Goal: Transaction & Acquisition: Purchase product/service

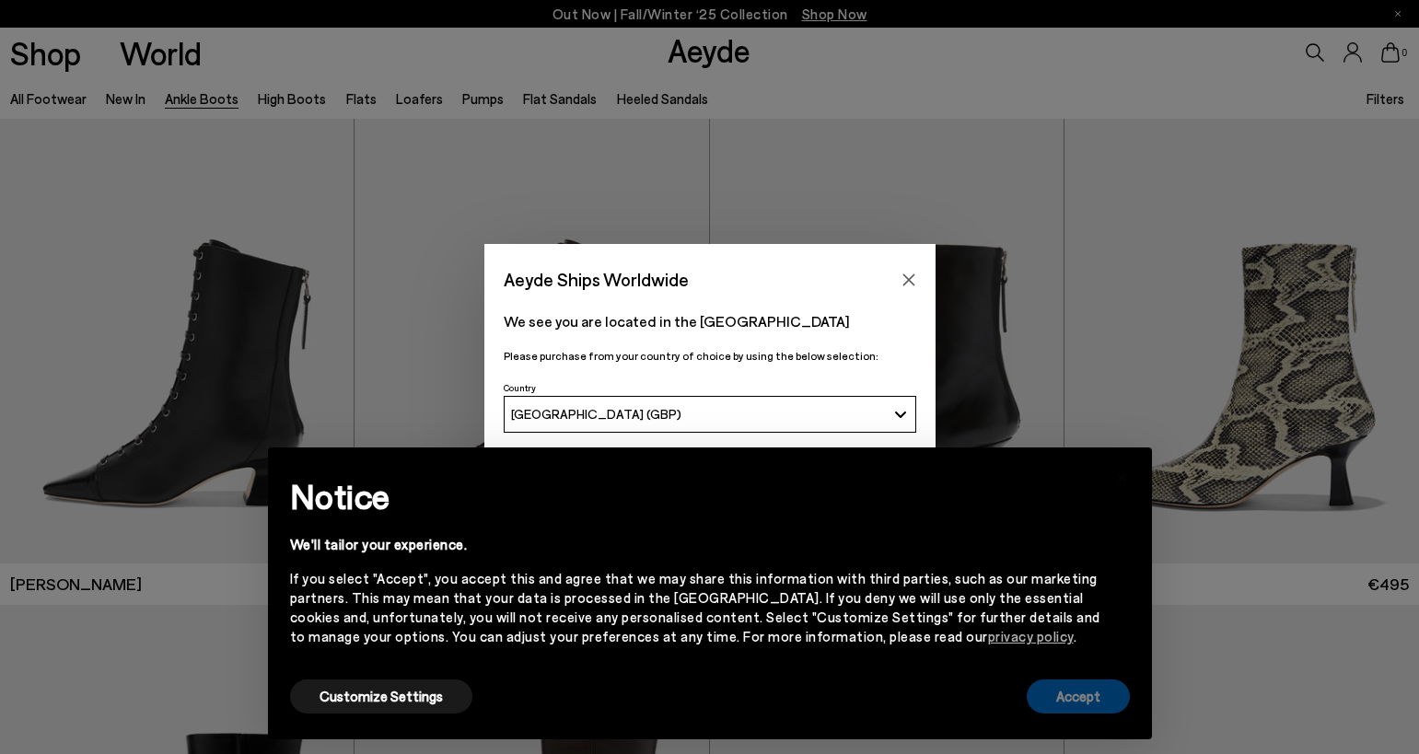
click at [1083, 694] on button "Accept" at bounding box center [1077, 696] width 103 height 34
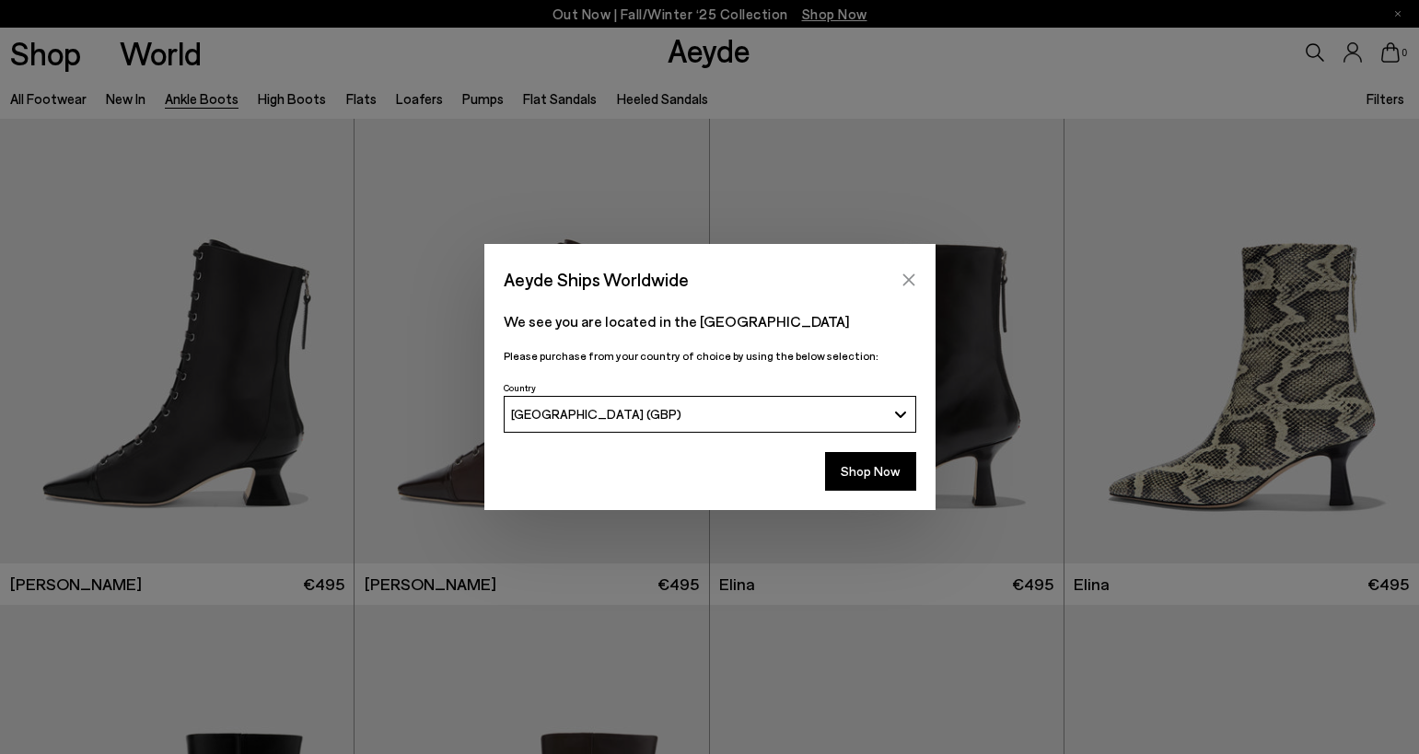
click at [910, 278] on icon "Close" at bounding box center [908, 279] width 12 height 12
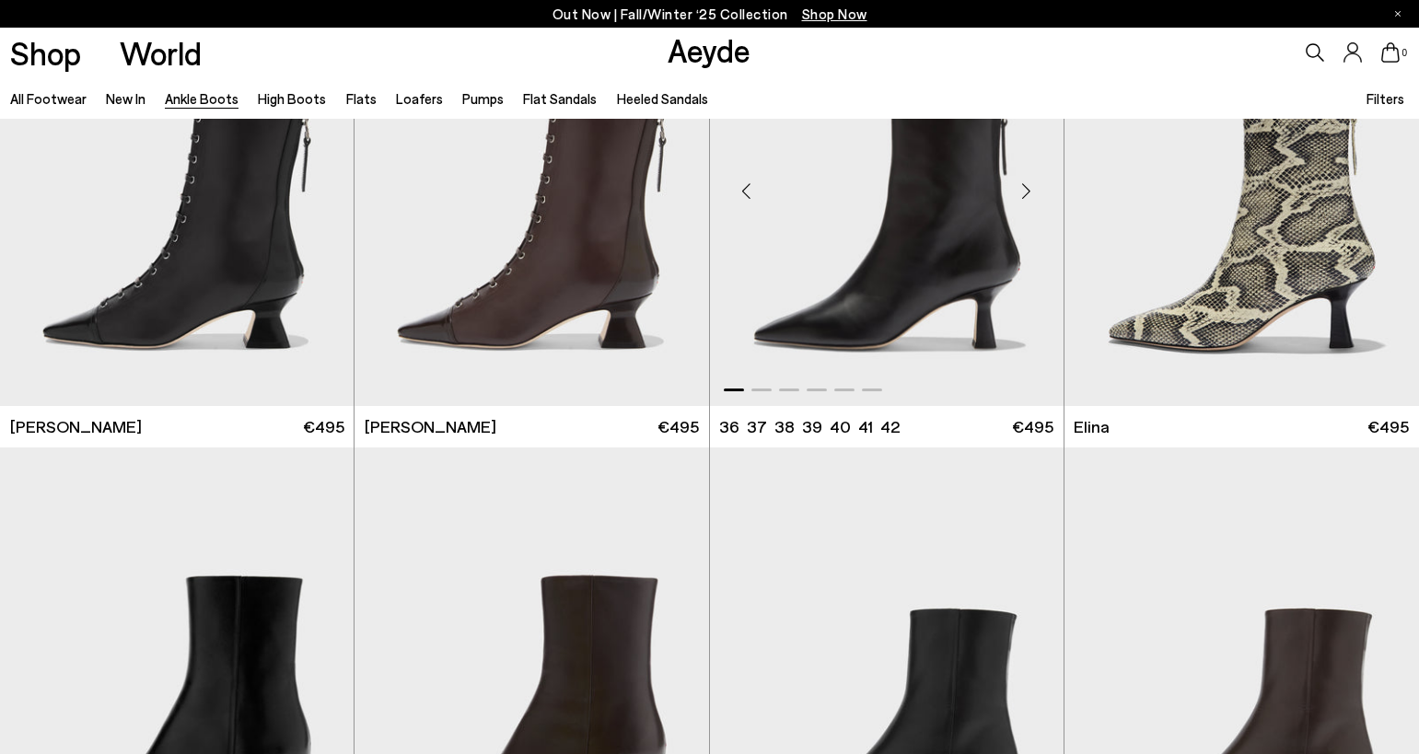
scroll to position [157, 0]
click at [1386, 192] on div "Next slide" at bounding box center [1381, 191] width 55 height 55
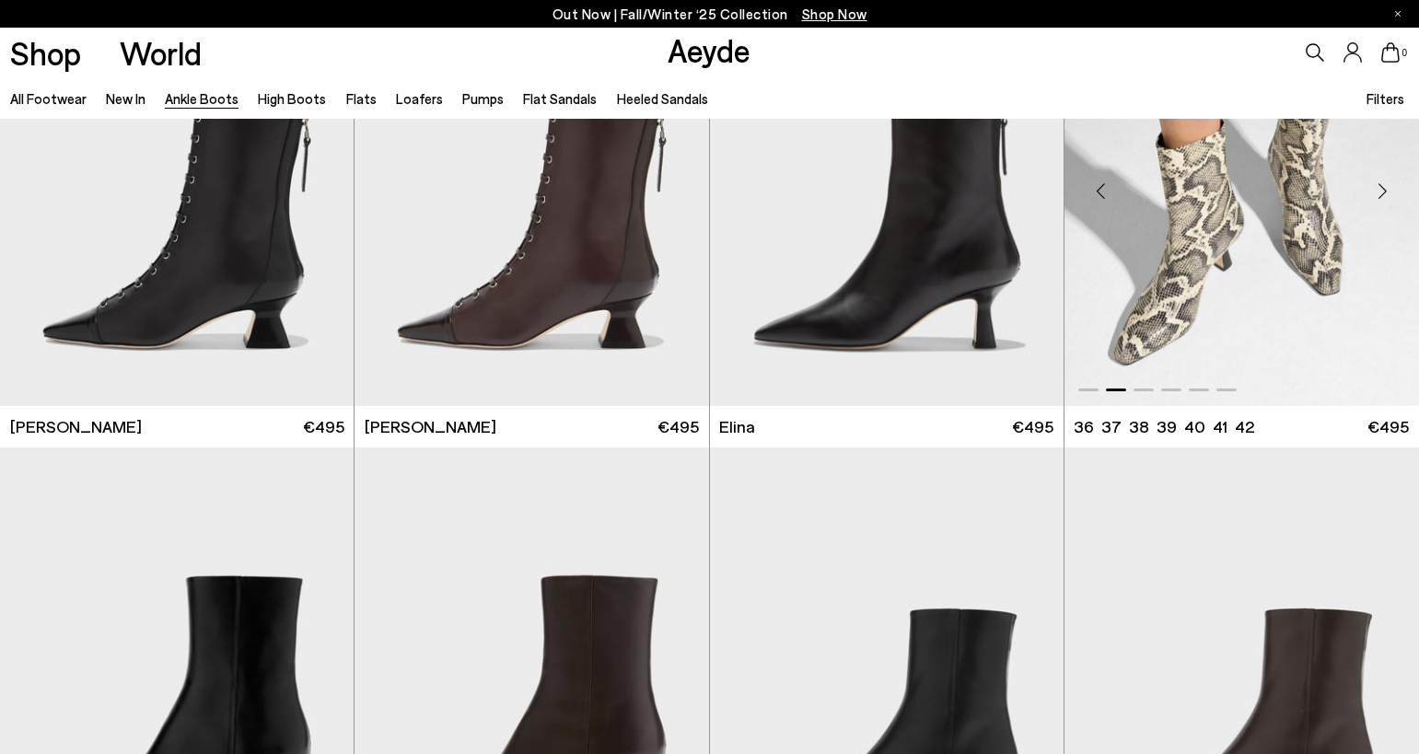
click at [1386, 192] on div "Next slide" at bounding box center [1381, 191] width 55 height 55
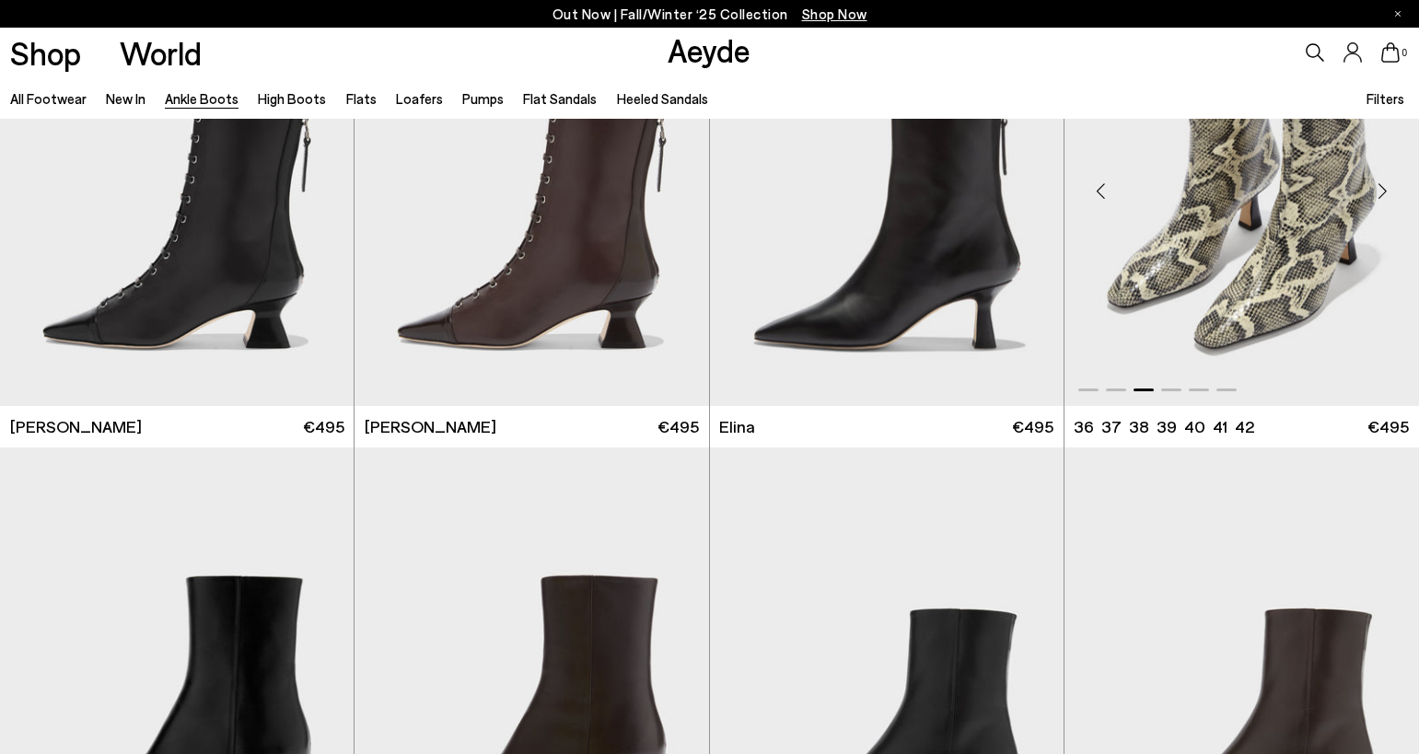
click at [1386, 192] on div "Next slide" at bounding box center [1381, 191] width 55 height 55
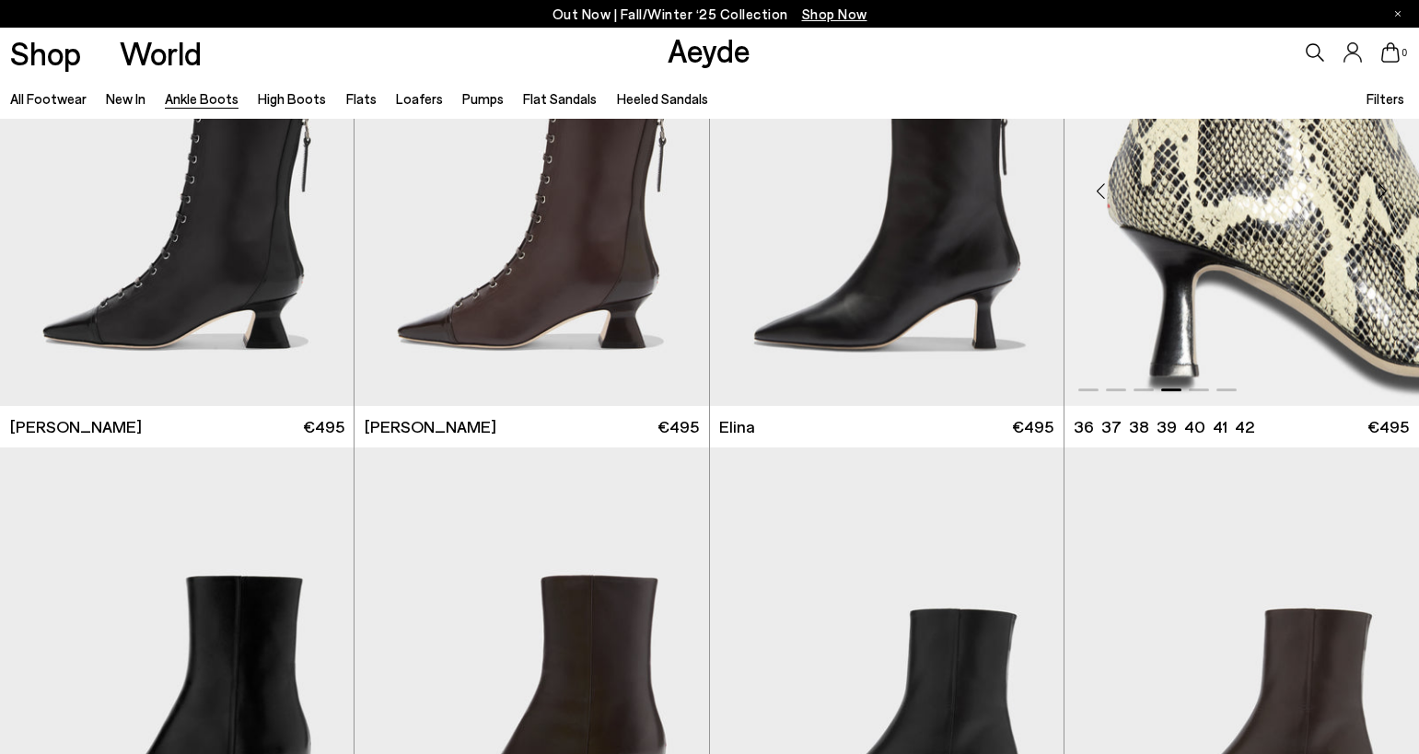
click at [1386, 192] on div "Next slide" at bounding box center [1381, 191] width 55 height 55
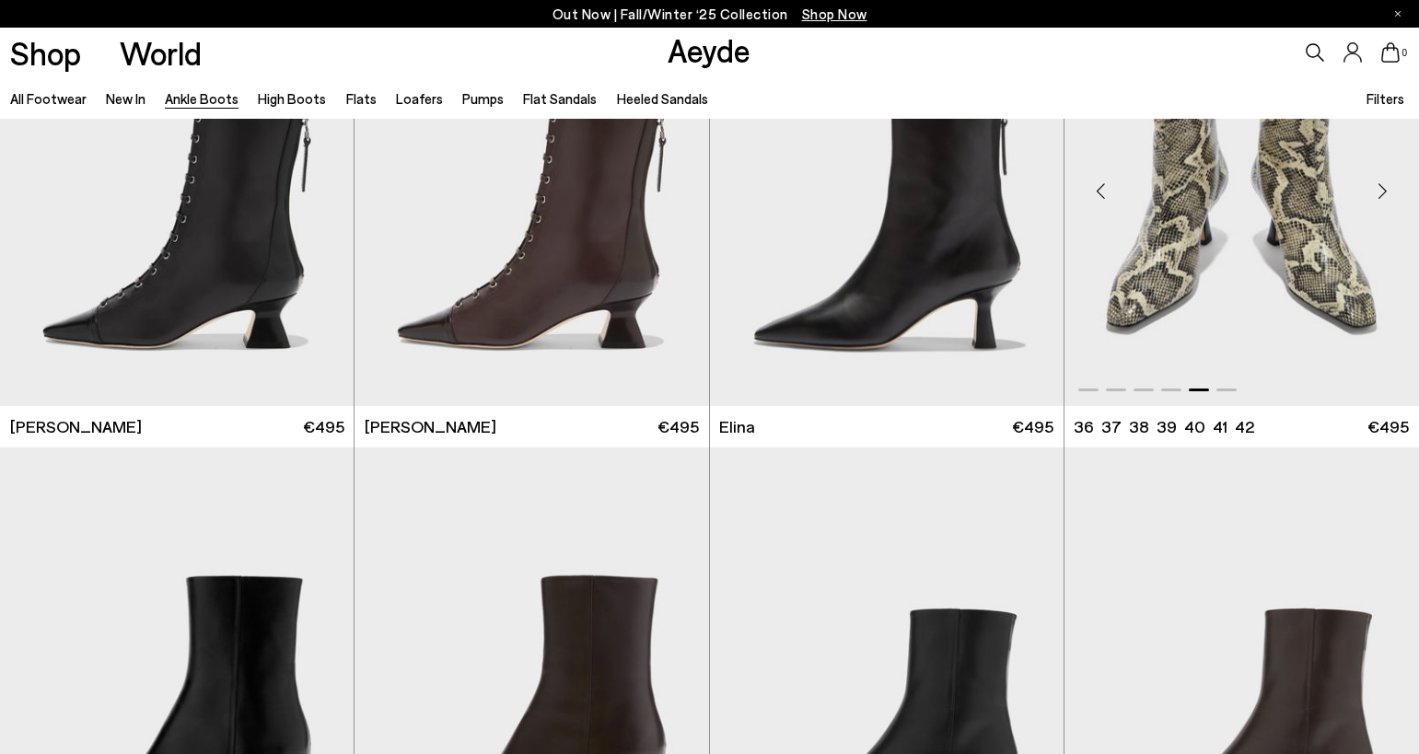
click at [1386, 192] on div "Next slide" at bounding box center [1381, 191] width 55 height 55
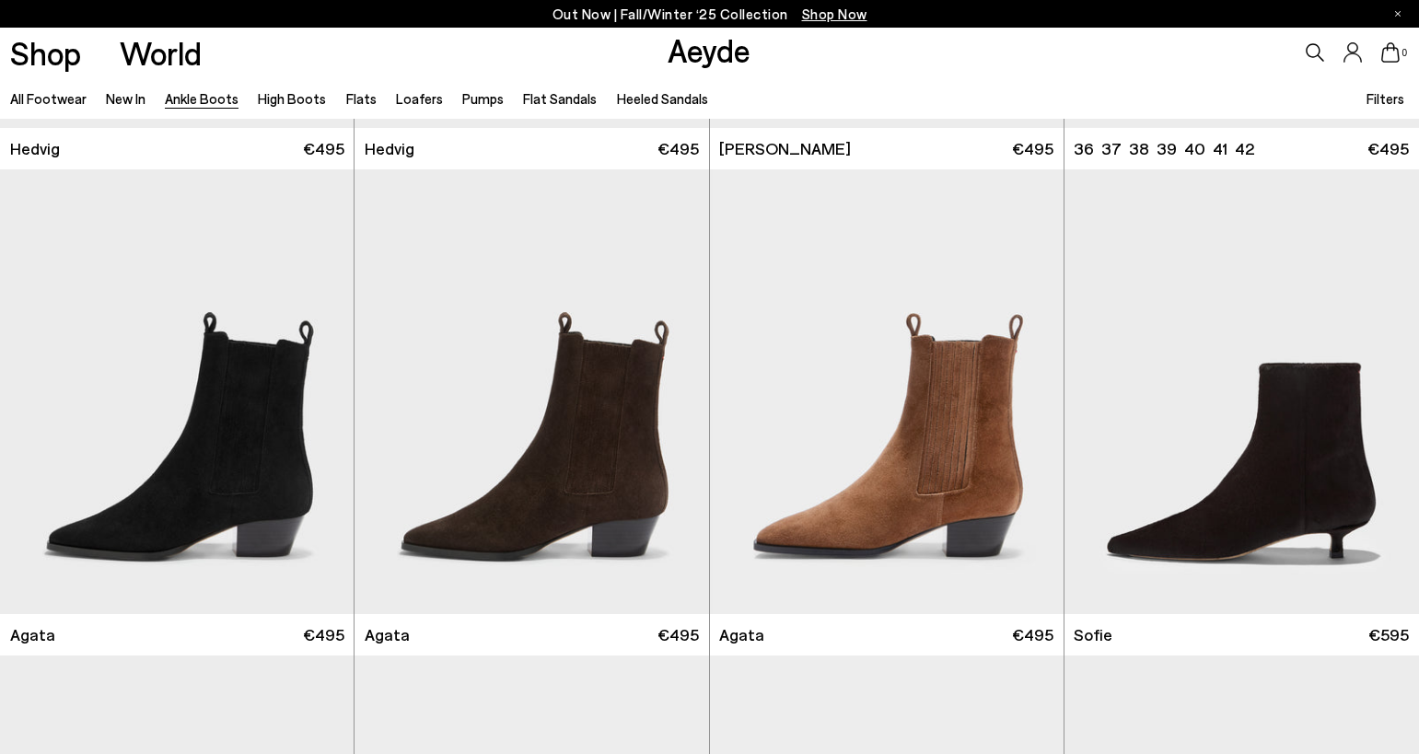
scroll to position [922, 0]
click at [1026, 394] on div "Next slide" at bounding box center [1026, 399] width 55 height 55
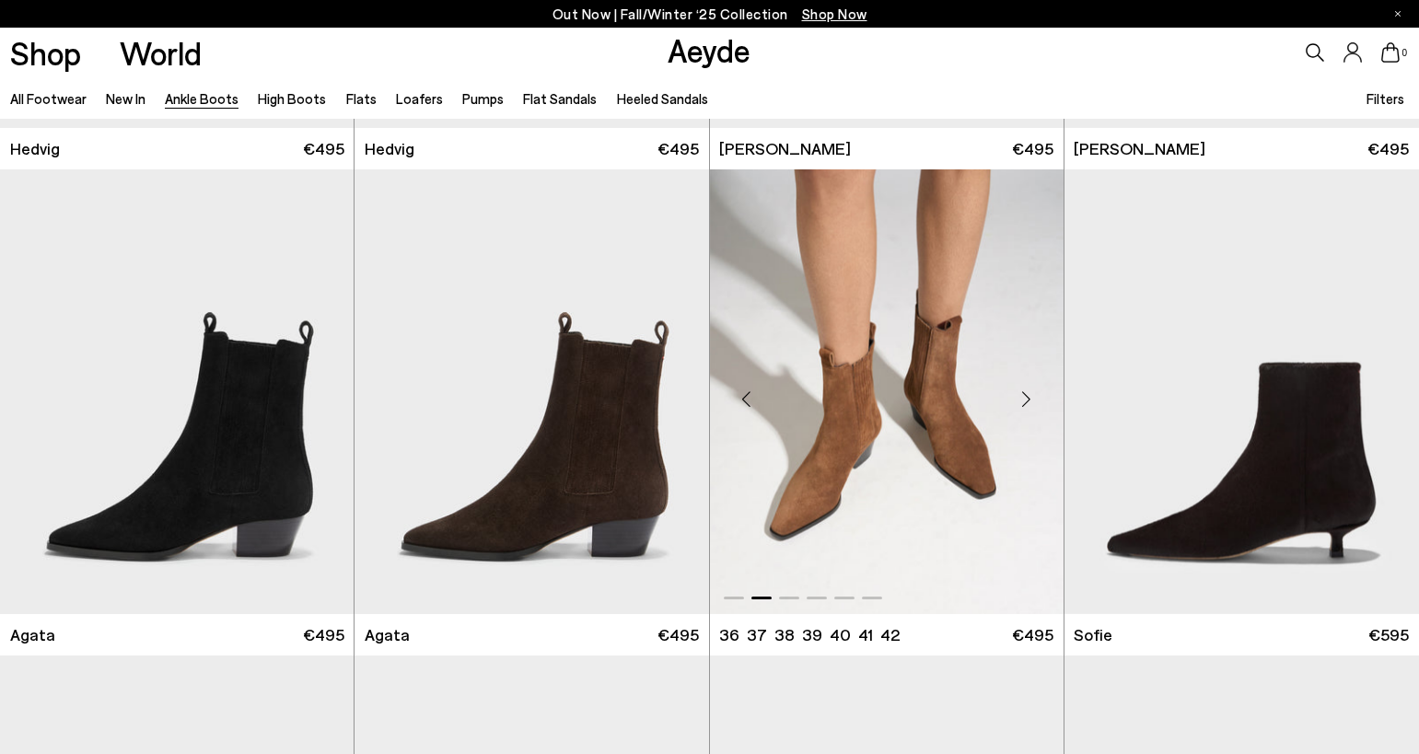
click at [1026, 394] on div "Next slide" at bounding box center [1026, 399] width 55 height 55
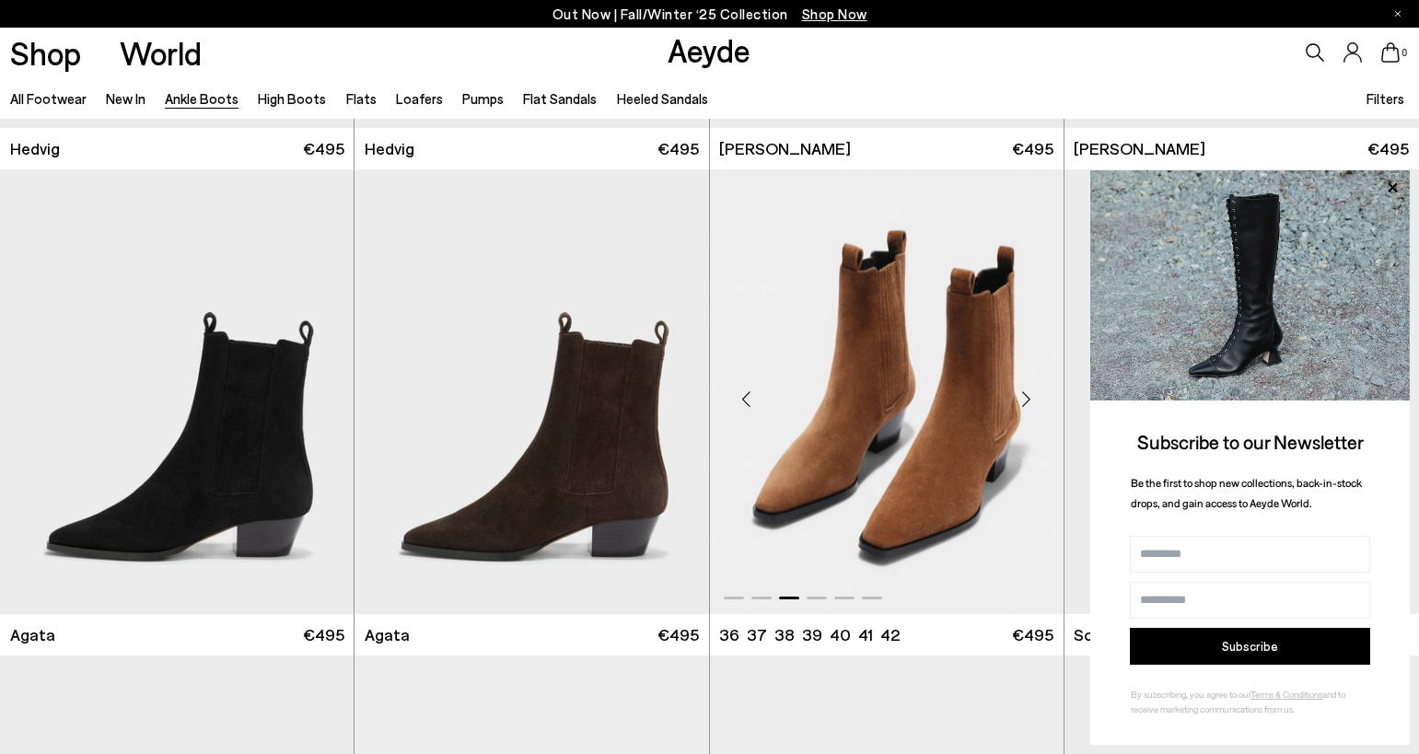
click at [1028, 397] on div "Next slide" at bounding box center [1026, 399] width 55 height 55
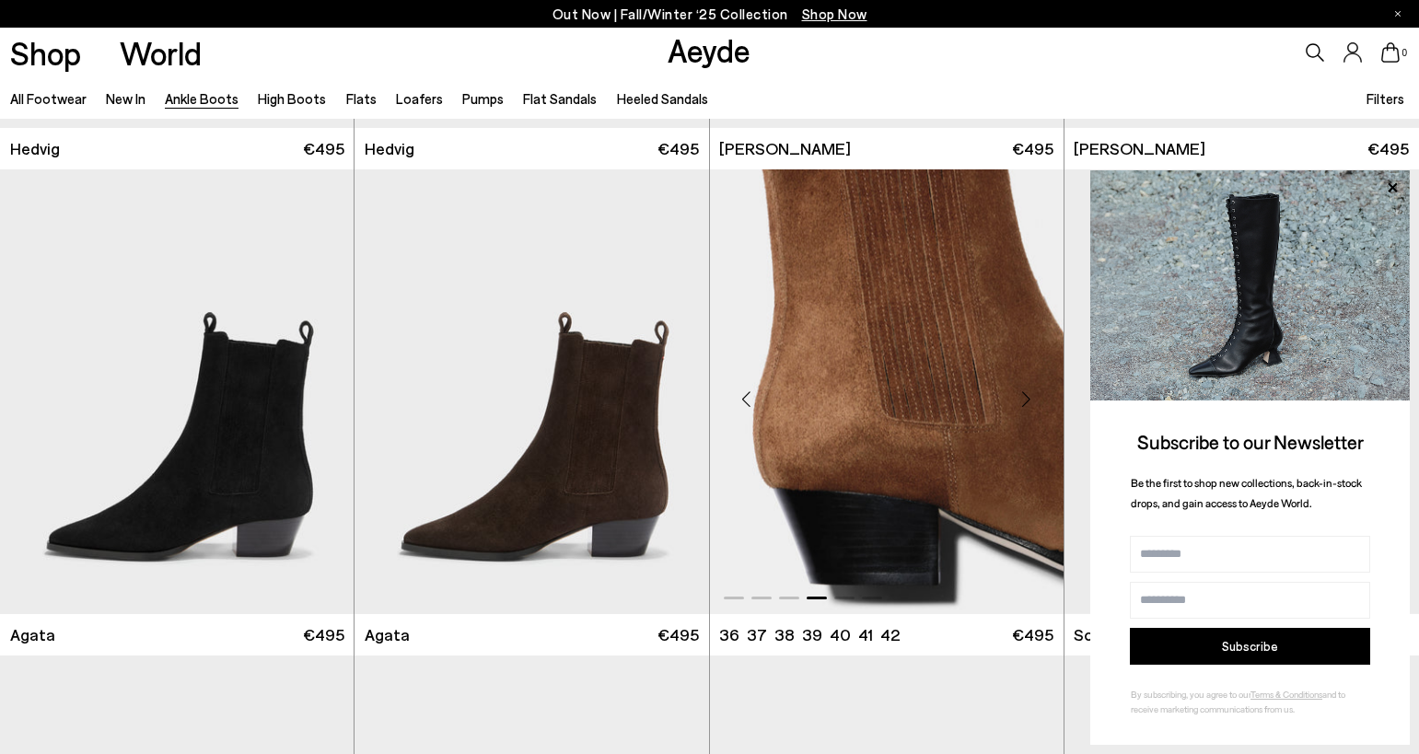
click at [1028, 397] on div "Next slide" at bounding box center [1026, 399] width 55 height 55
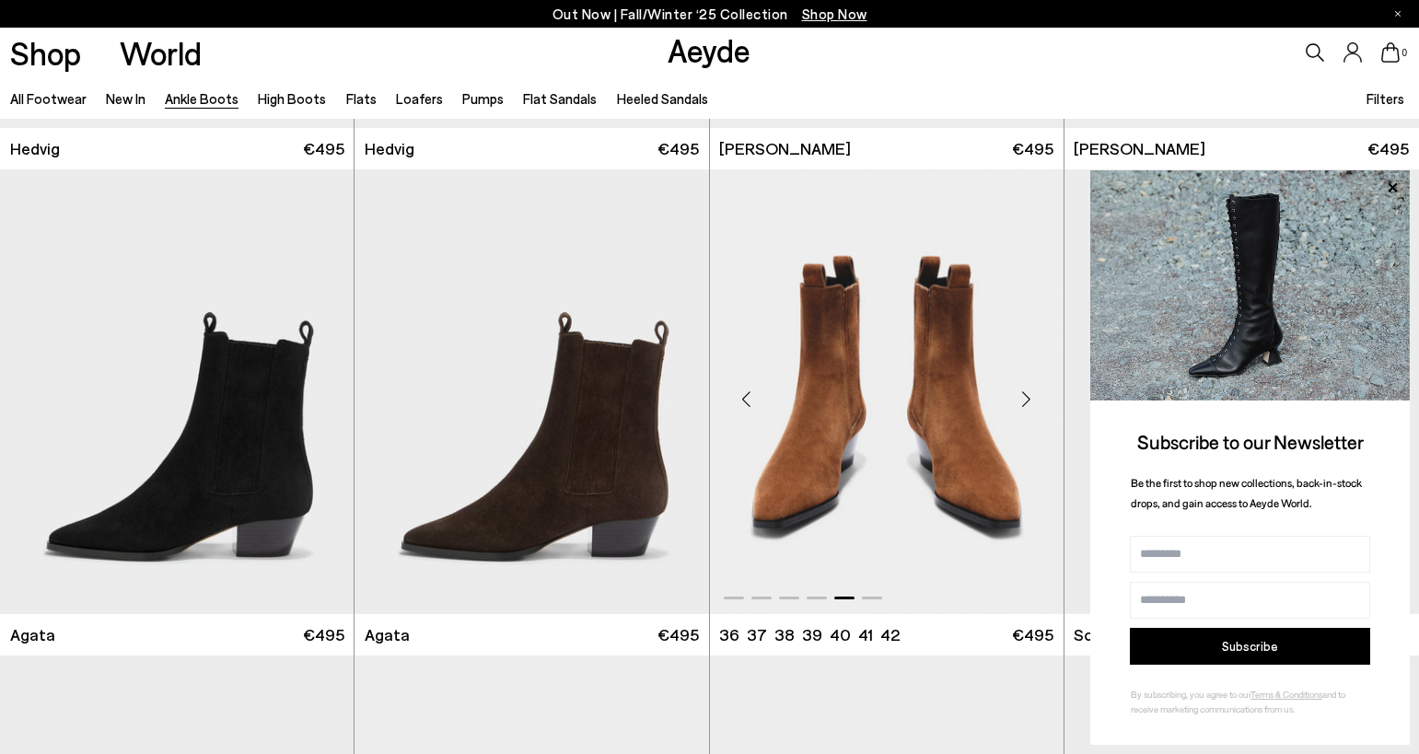
click at [1028, 397] on div "Next slide" at bounding box center [1026, 399] width 55 height 55
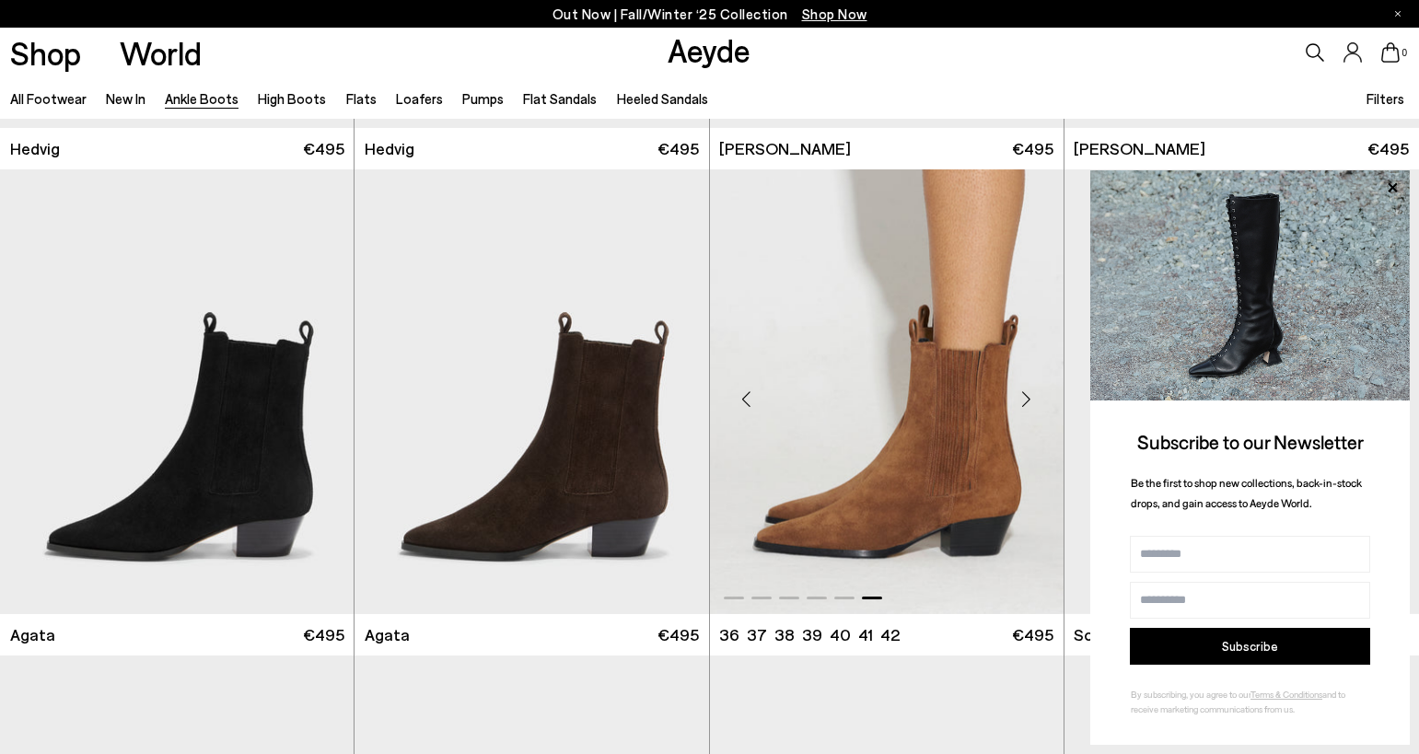
click at [1028, 397] on div "Next slide" at bounding box center [1026, 399] width 55 height 55
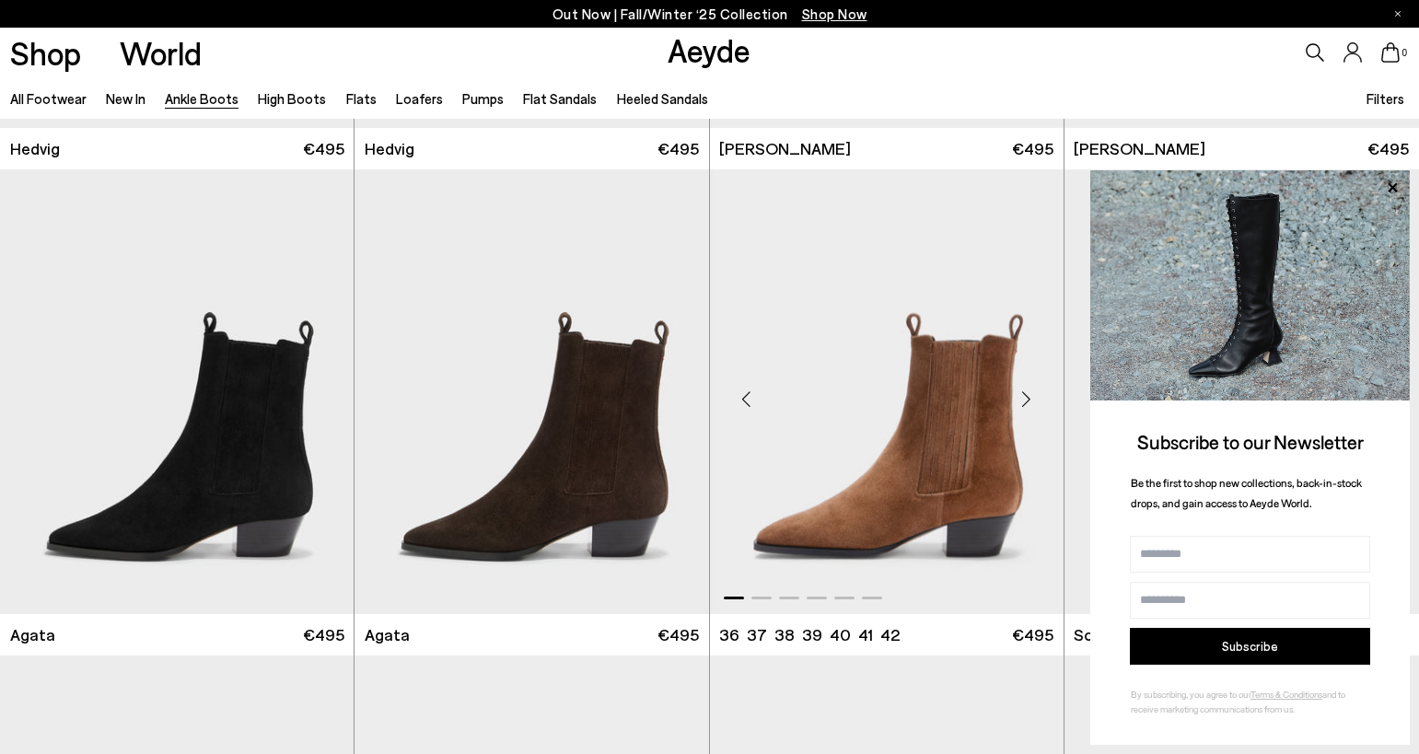
click at [1028, 397] on div "Next slide" at bounding box center [1026, 399] width 55 height 55
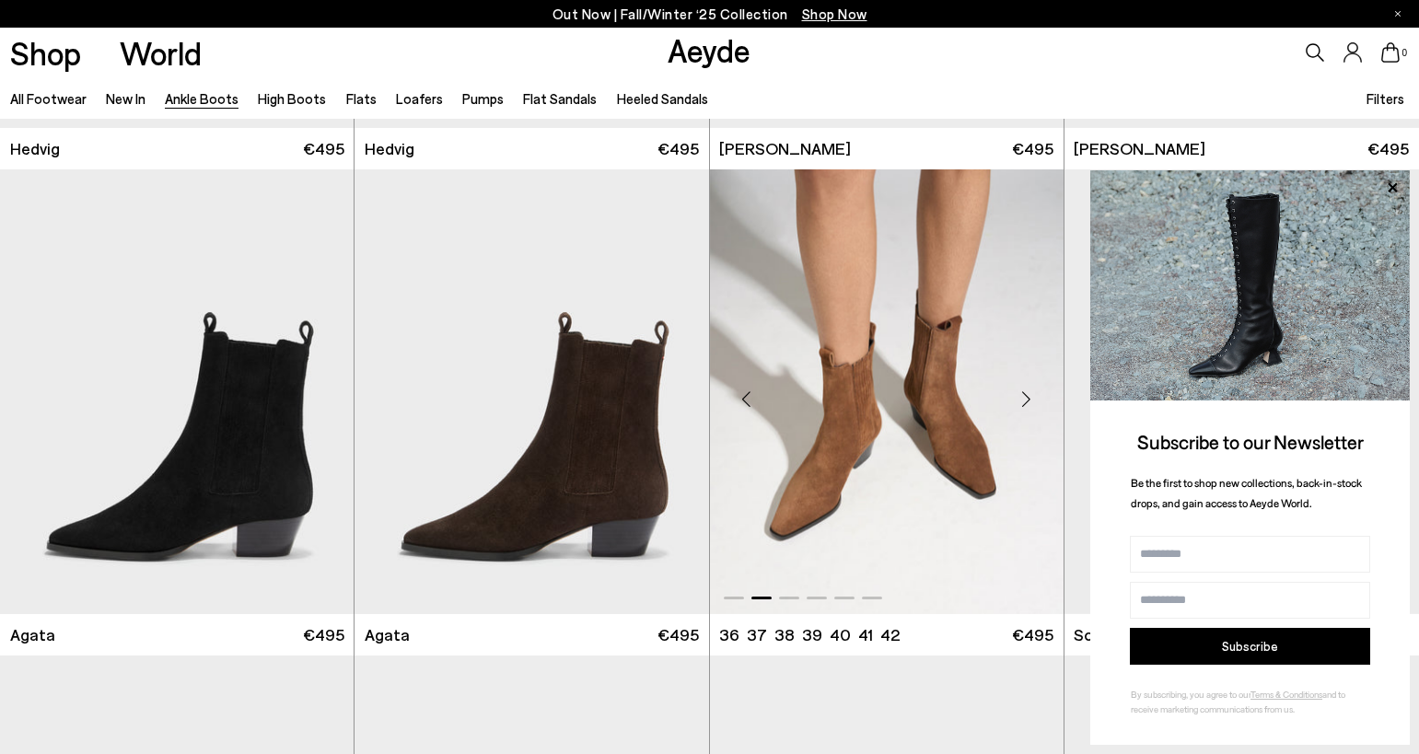
click at [1028, 397] on div "Next slide" at bounding box center [1026, 399] width 55 height 55
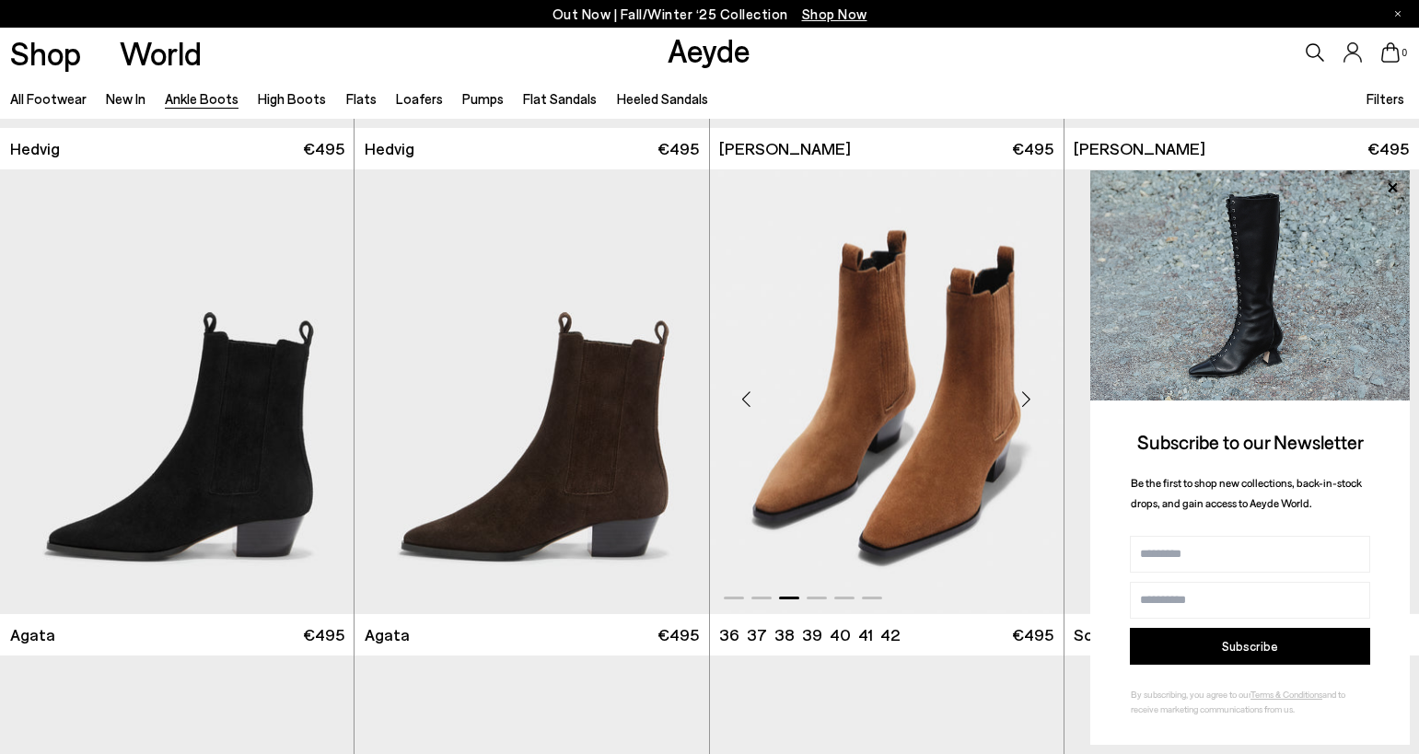
click at [1028, 397] on div "Next slide" at bounding box center [1026, 399] width 55 height 55
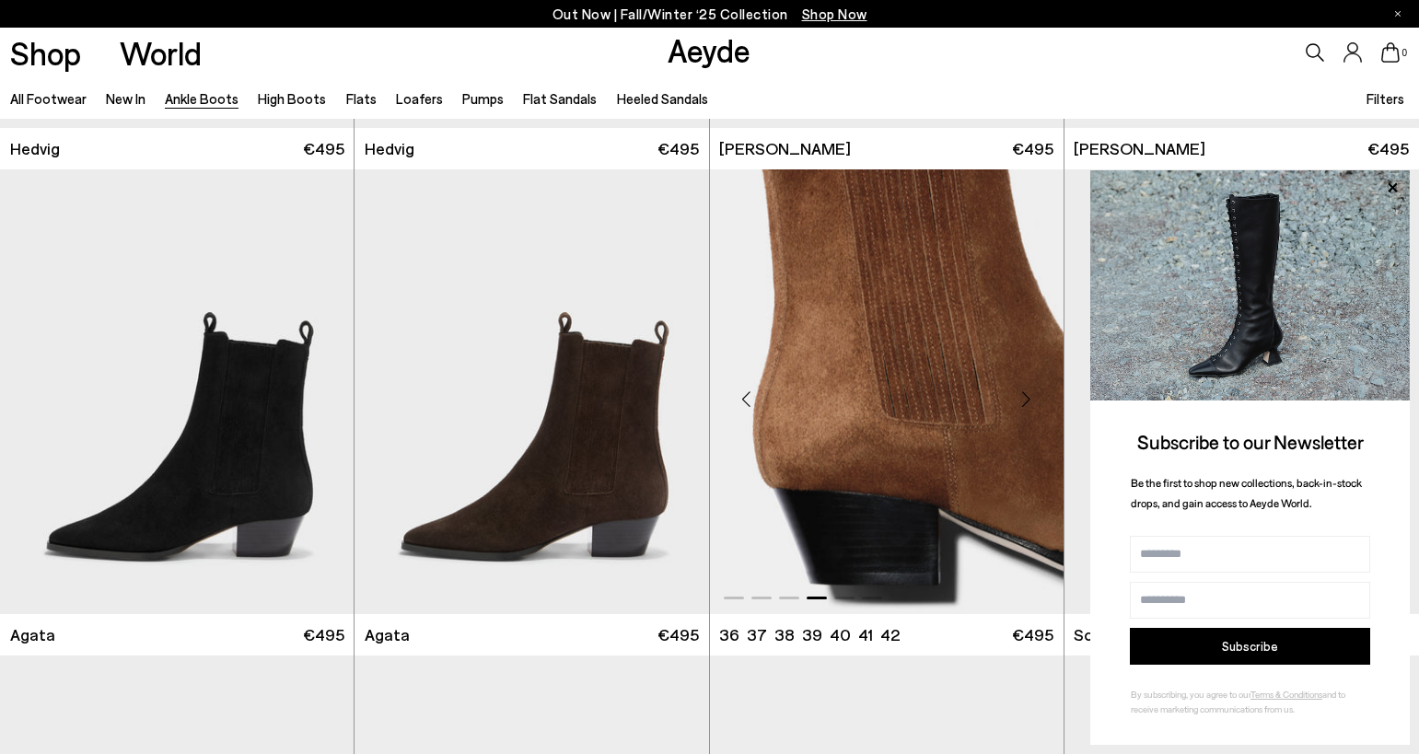
click at [1028, 397] on div "Next slide" at bounding box center [1026, 399] width 55 height 55
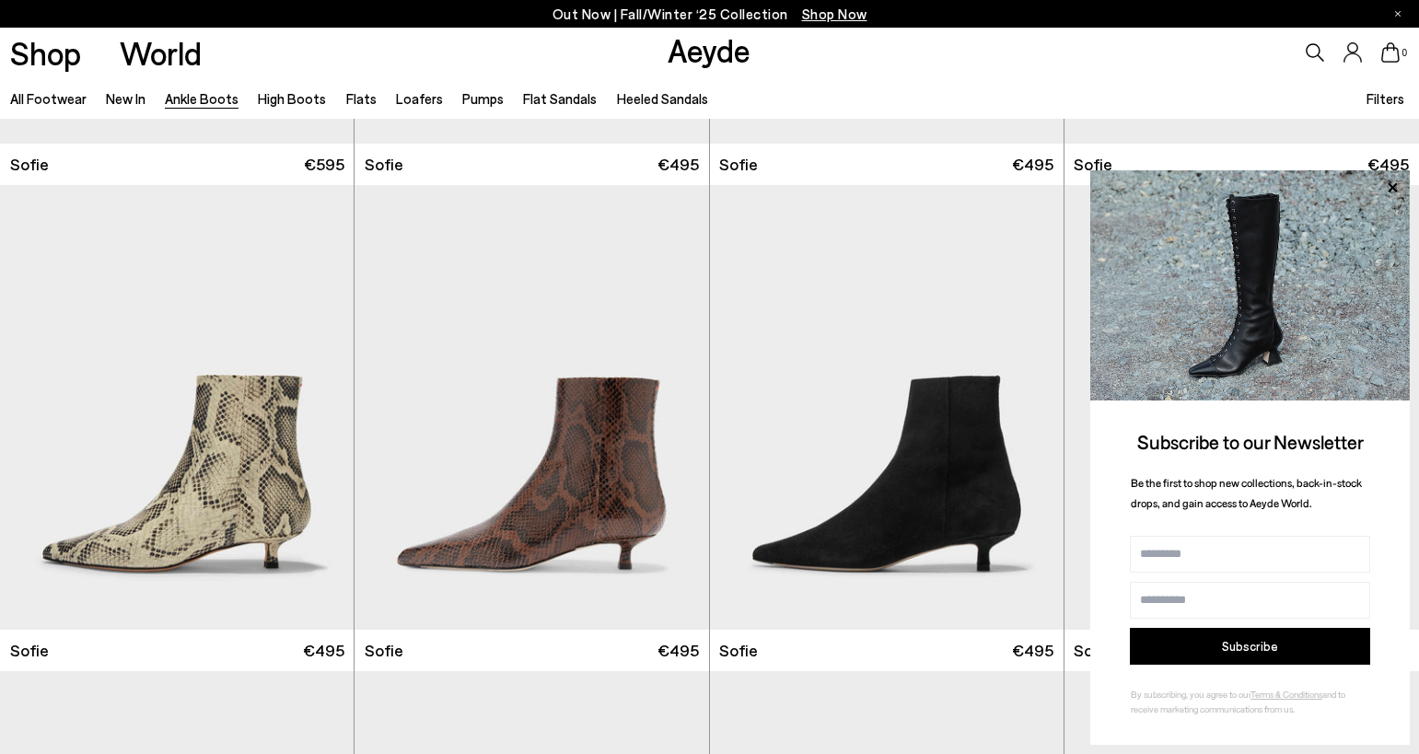
scroll to position [2057, 0]
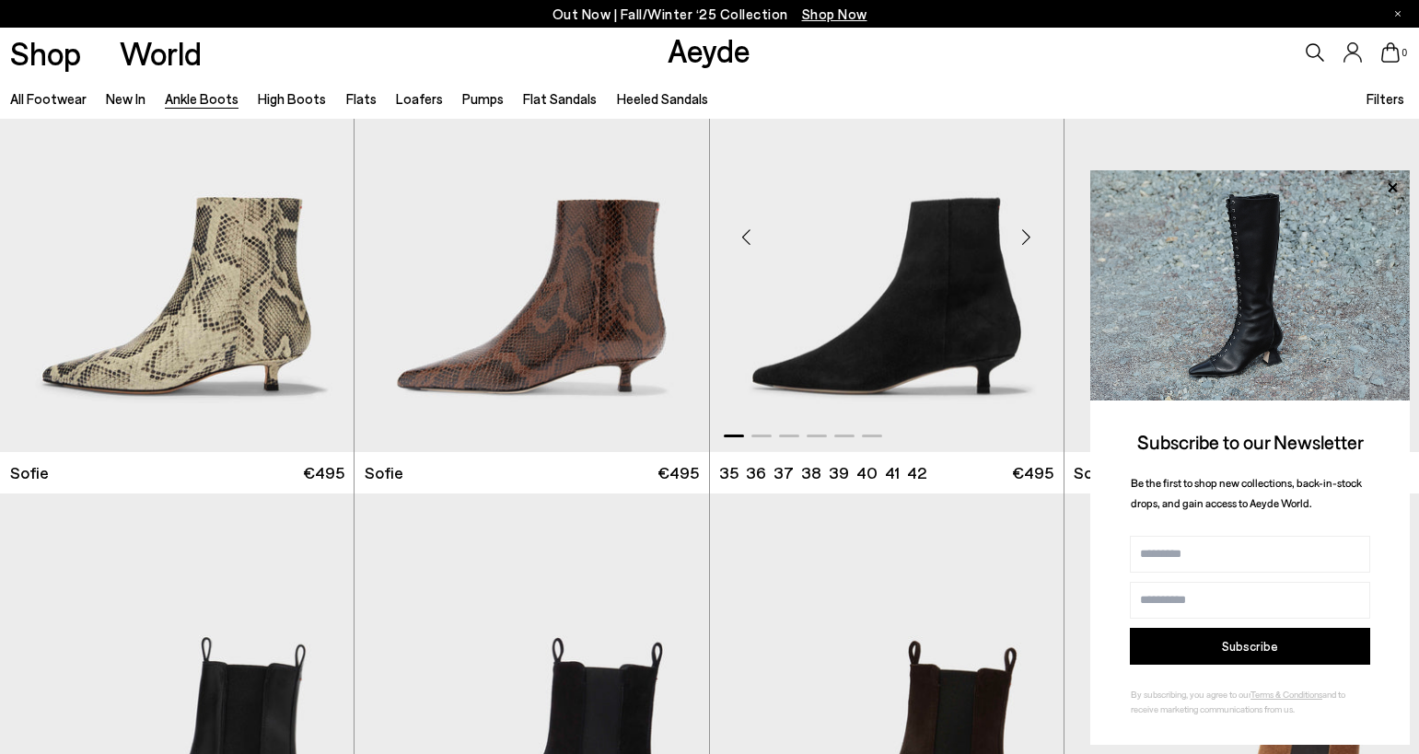
click at [1038, 234] on div "Next slide" at bounding box center [1026, 236] width 55 height 55
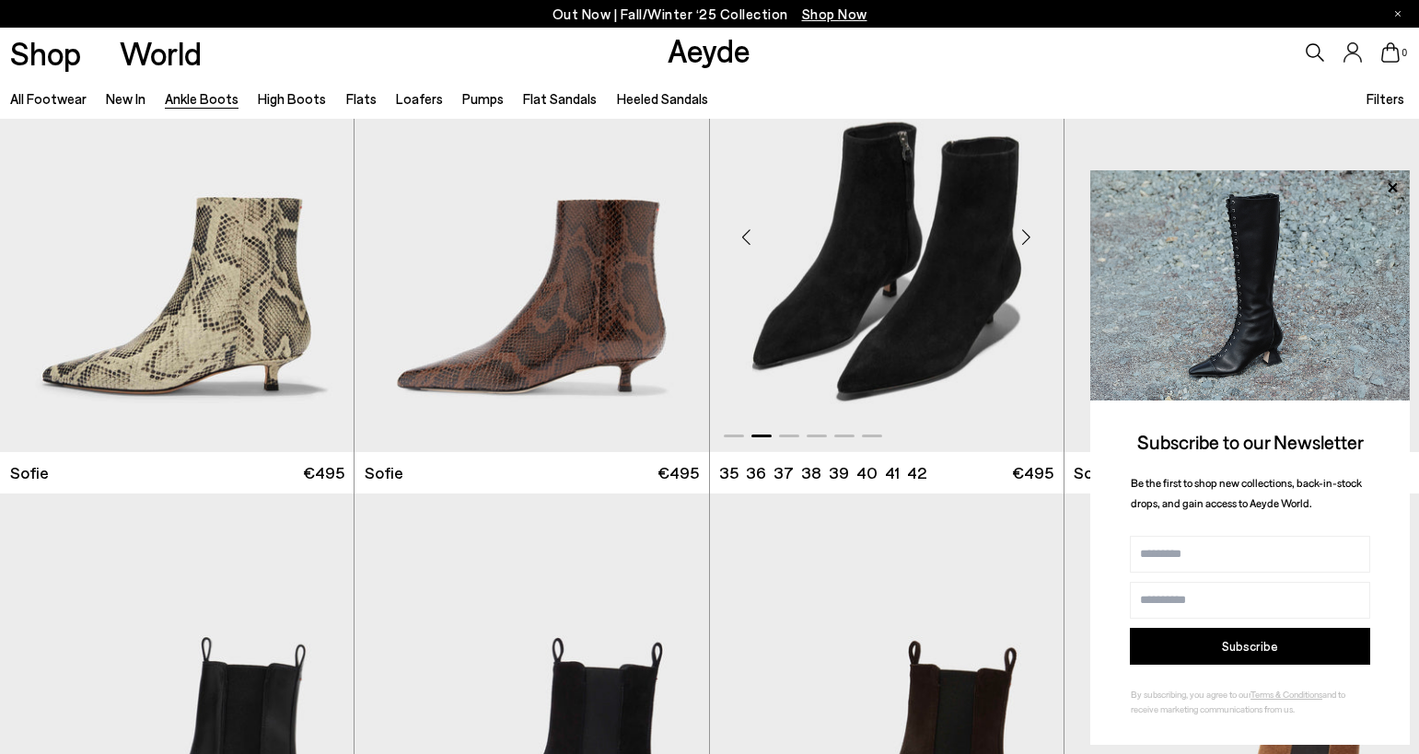
click at [1038, 234] on div "Next slide" at bounding box center [1026, 236] width 55 height 55
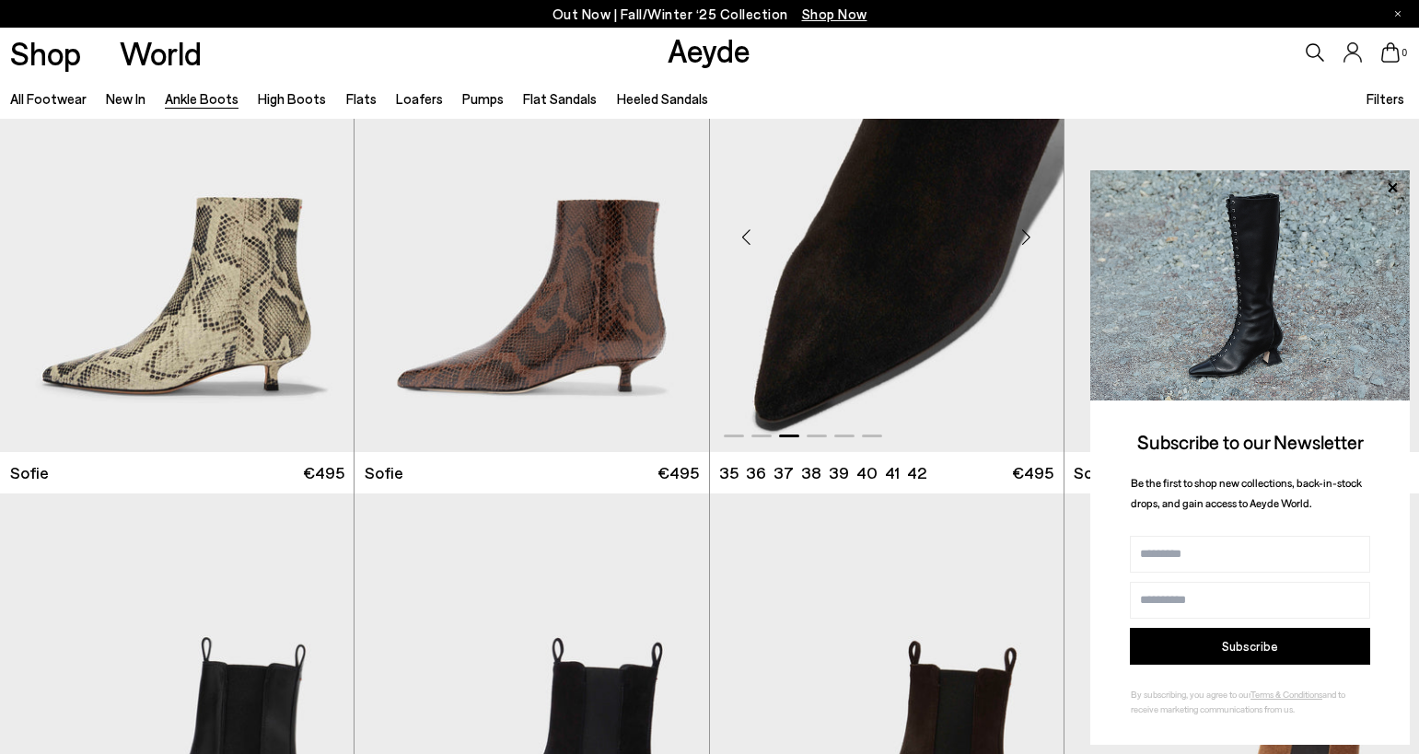
click at [1038, 234] on div "Next slide" at bounding box center [1026, 236] width 55 height 55
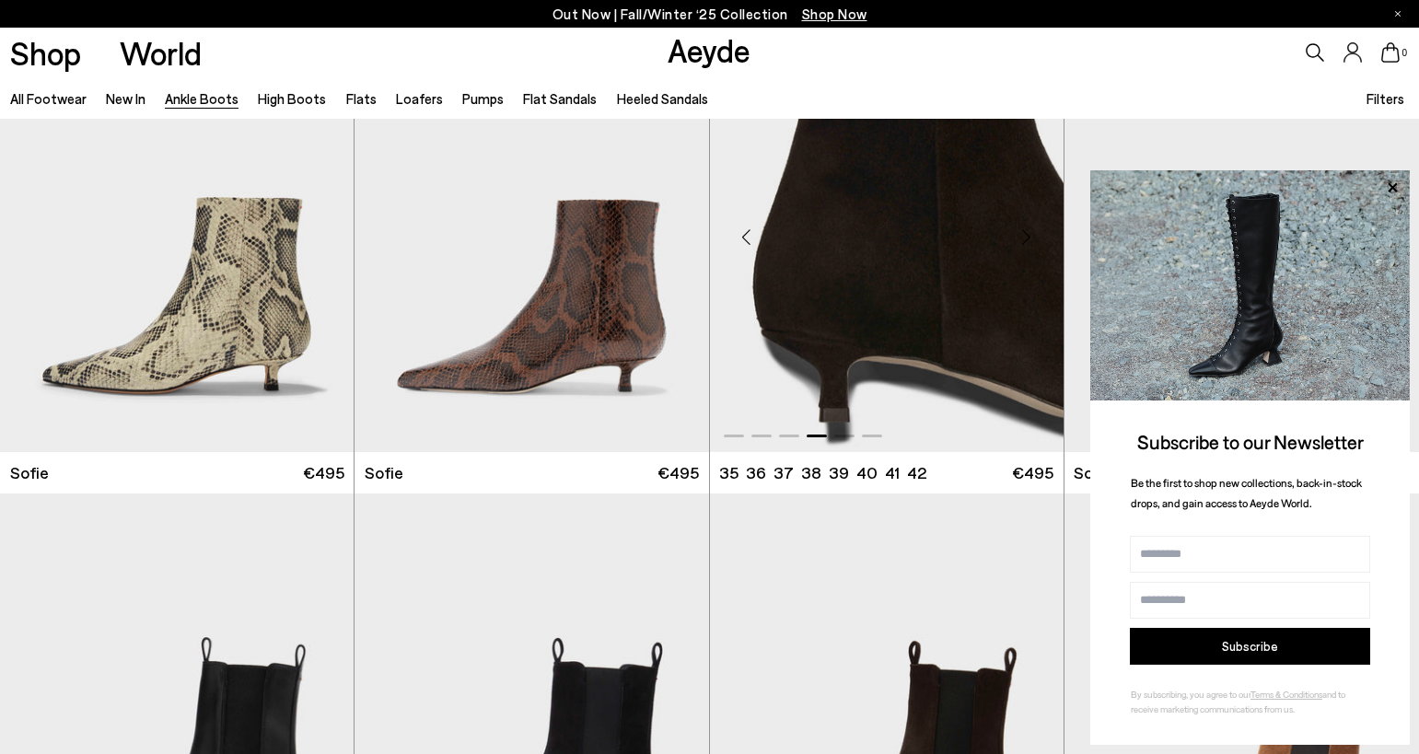
click at [1038, 234] on div "Next slide" at bounding box center [1026, 236] width 55 height 55
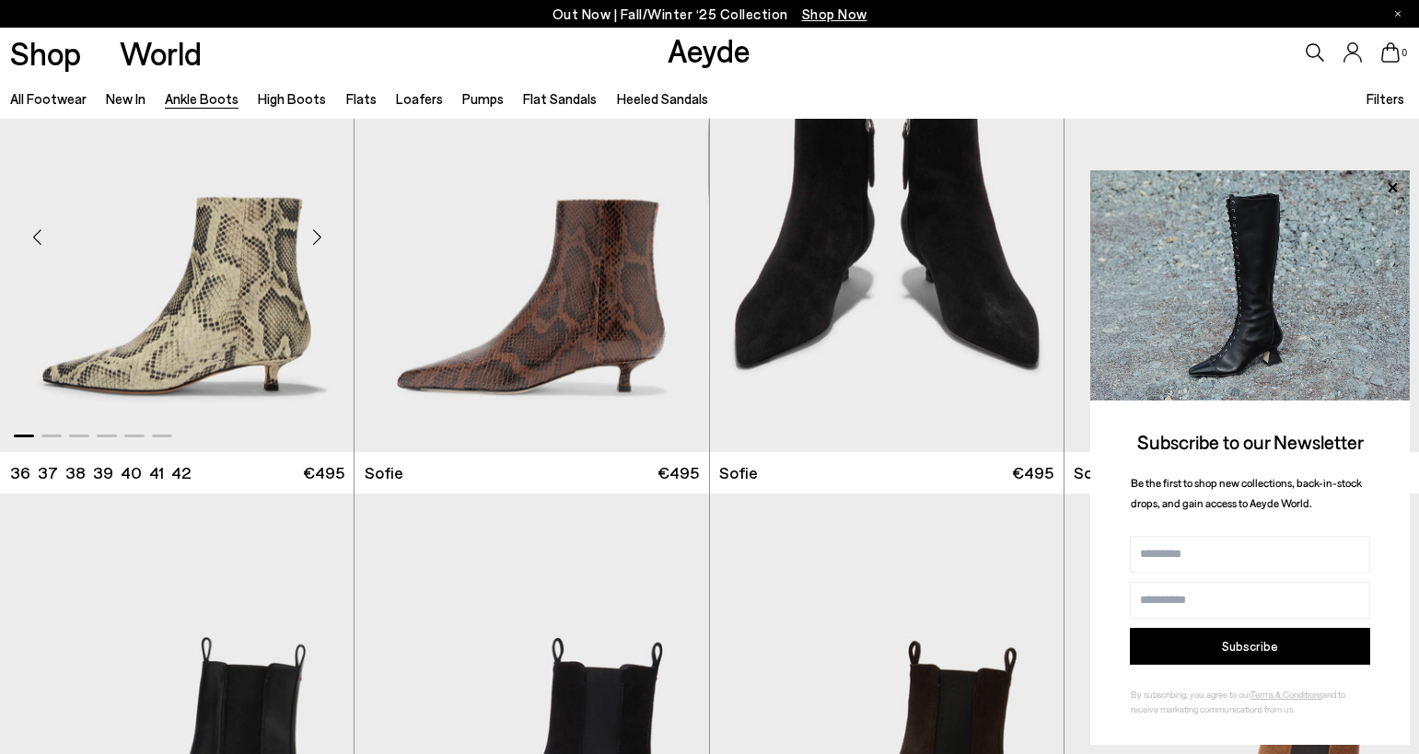
click at [313, 261] on div "Next slide" at bounding box center [316, 236] width 55 height 55
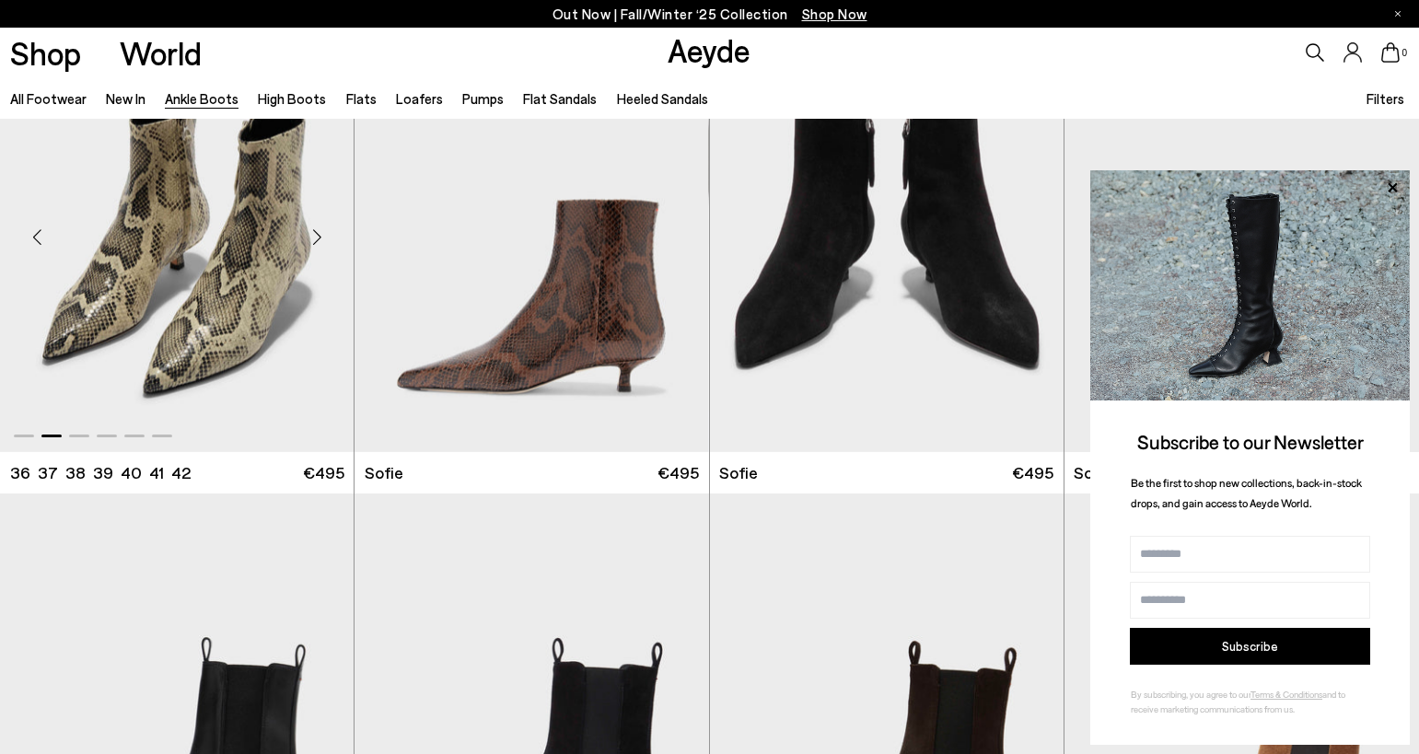
click at [313, 261] on div "Next slide" at bounding box center [316, 236] width 55 height 55
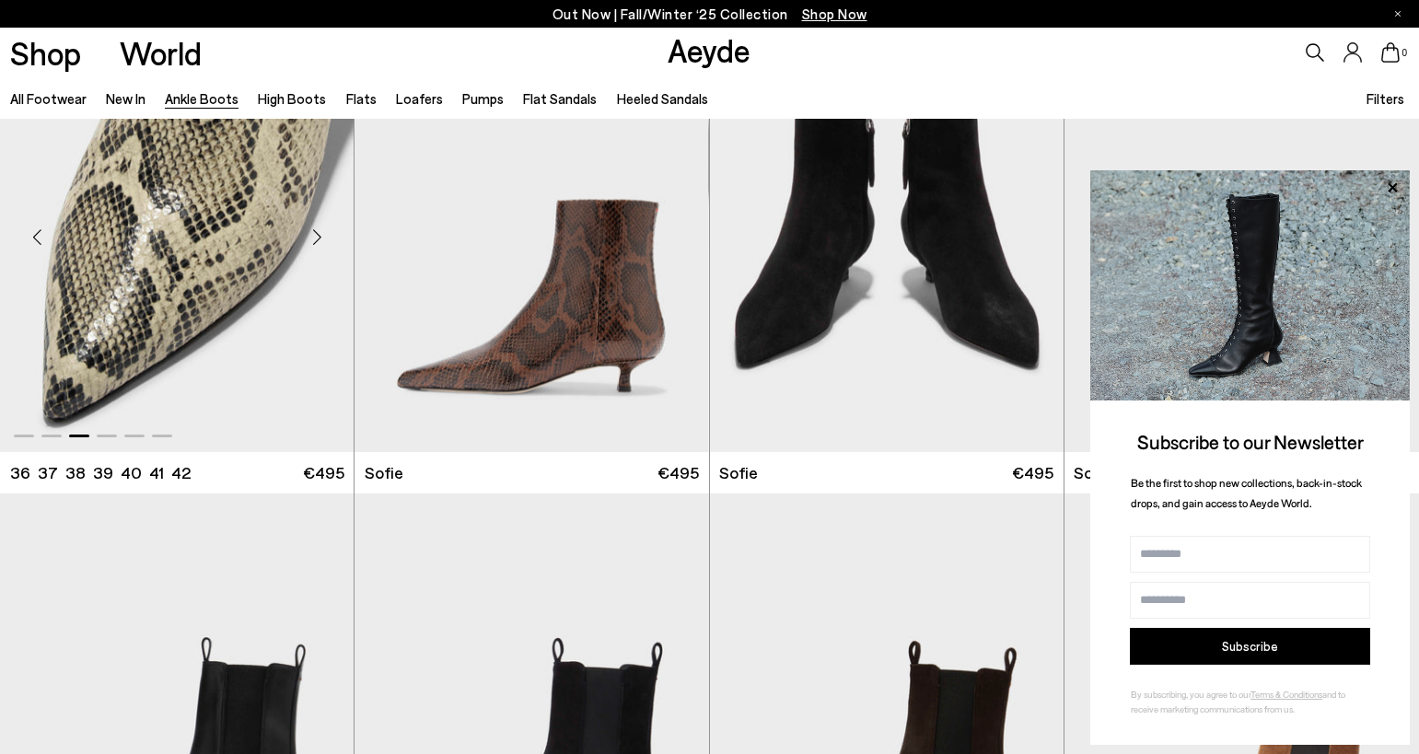
click at [313, 261] on div "Next slide" at bounding box center [316, 236] width 55 height 55
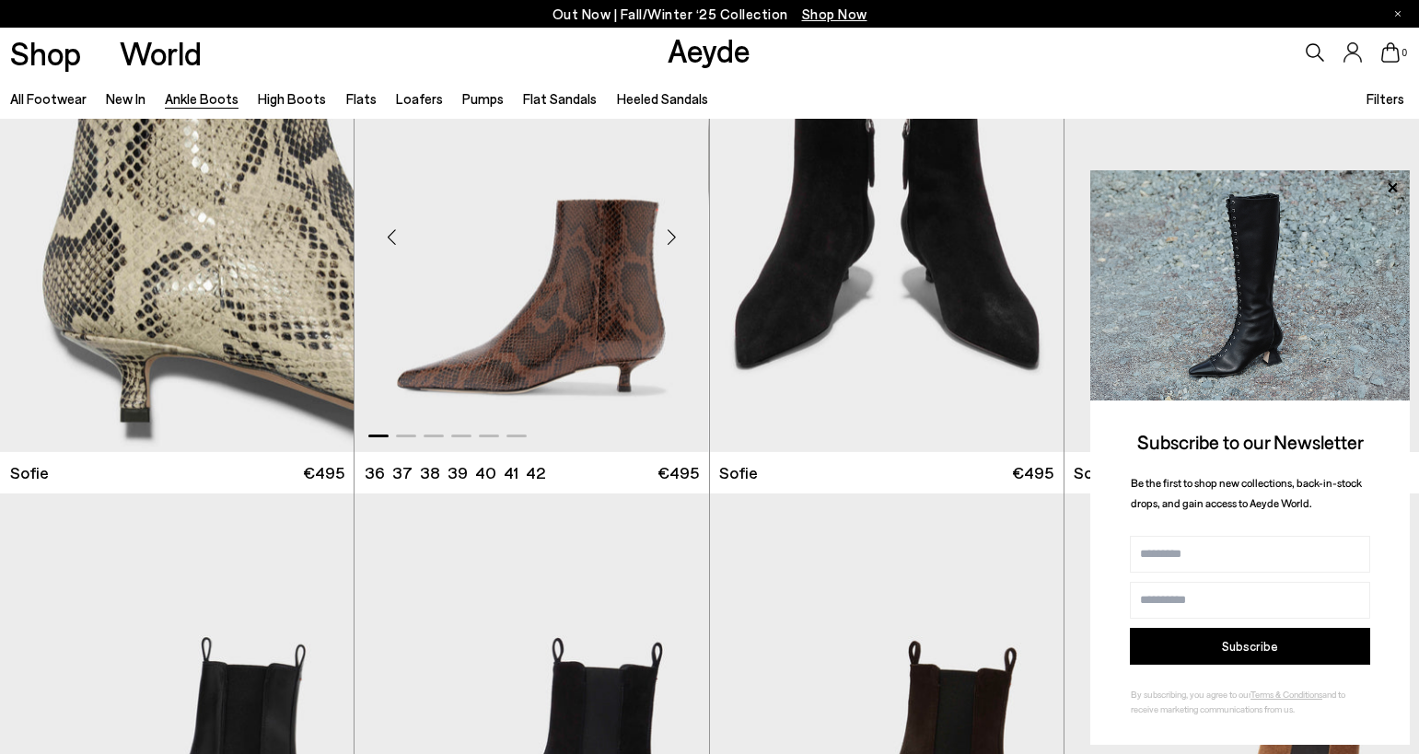
click at [672, 253] on div "Next slide" at bounding box center [671, 236] width 55 height 55
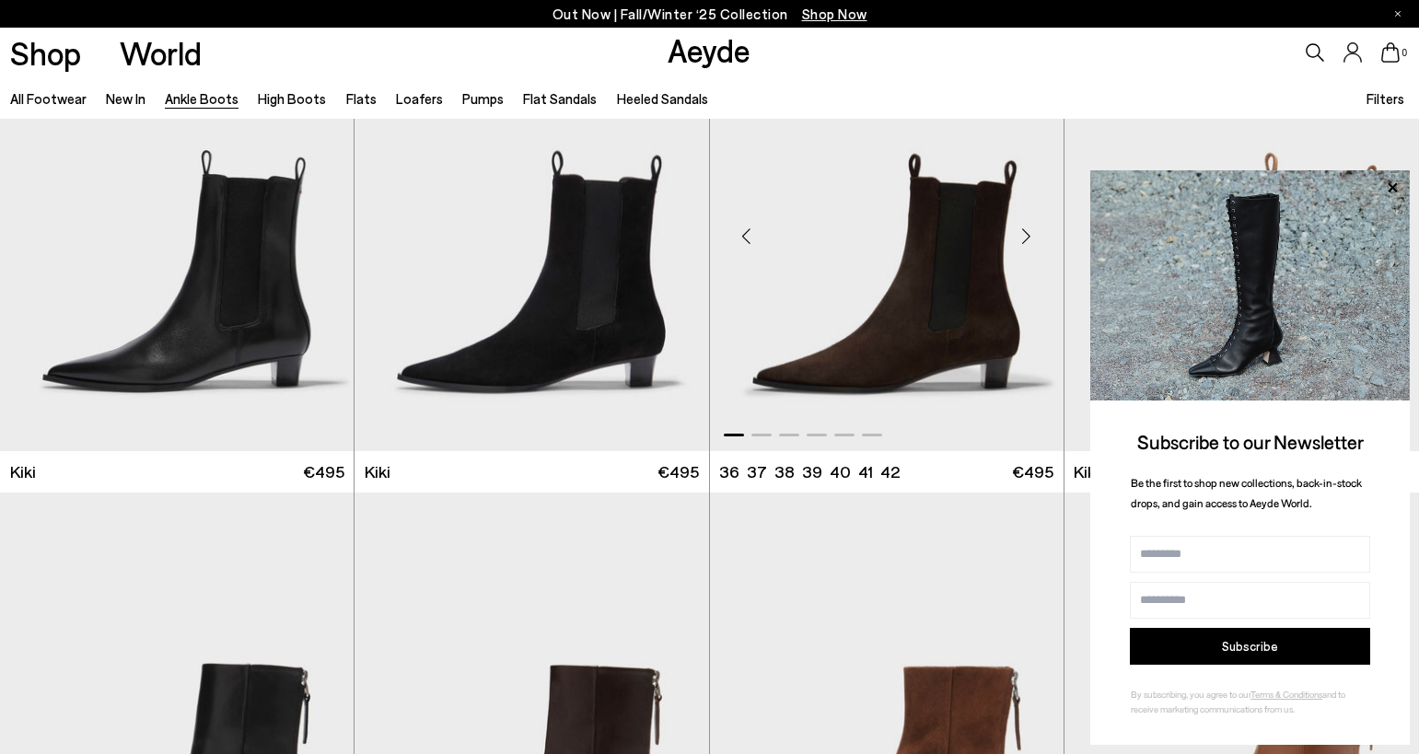
scroll to position [2545, 0]
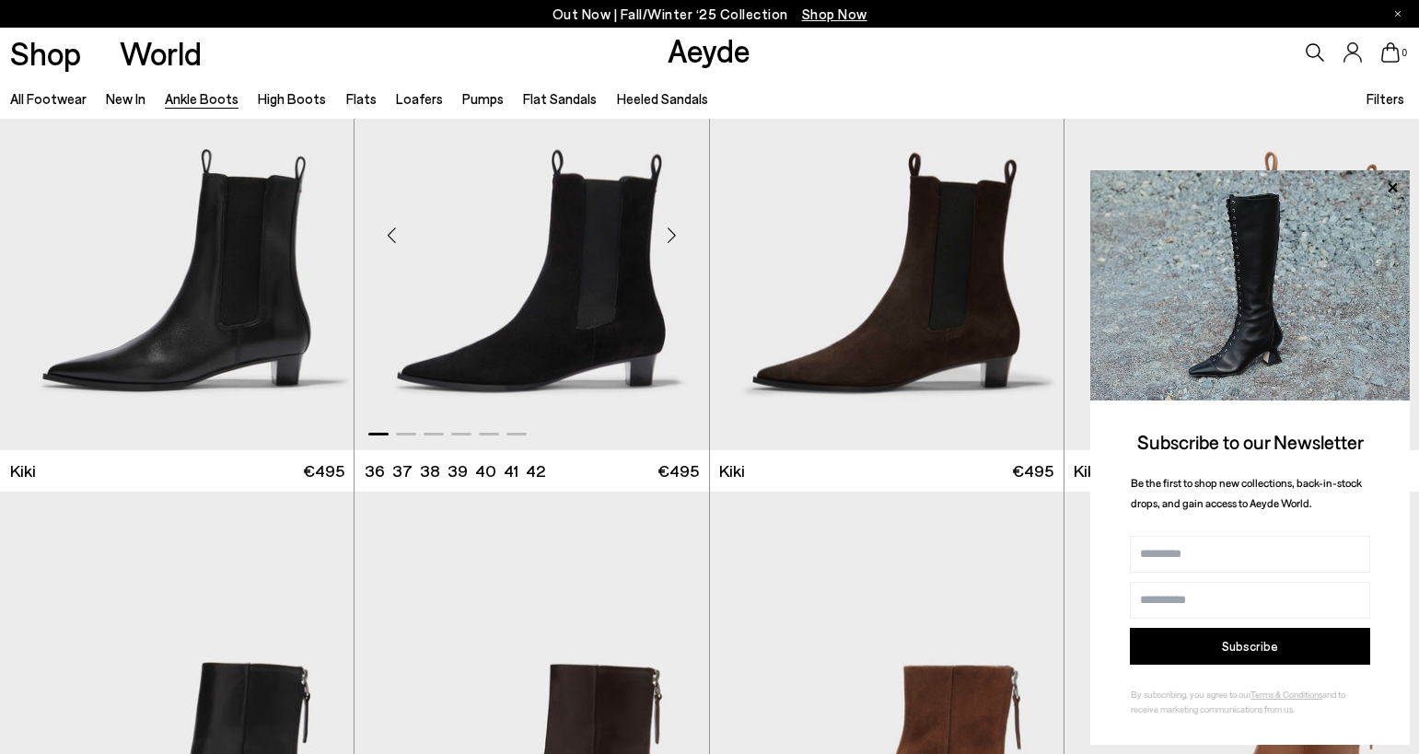
click at [665, 229] on div "Next slide" at bounding box center [671, 234] width 55 height 55
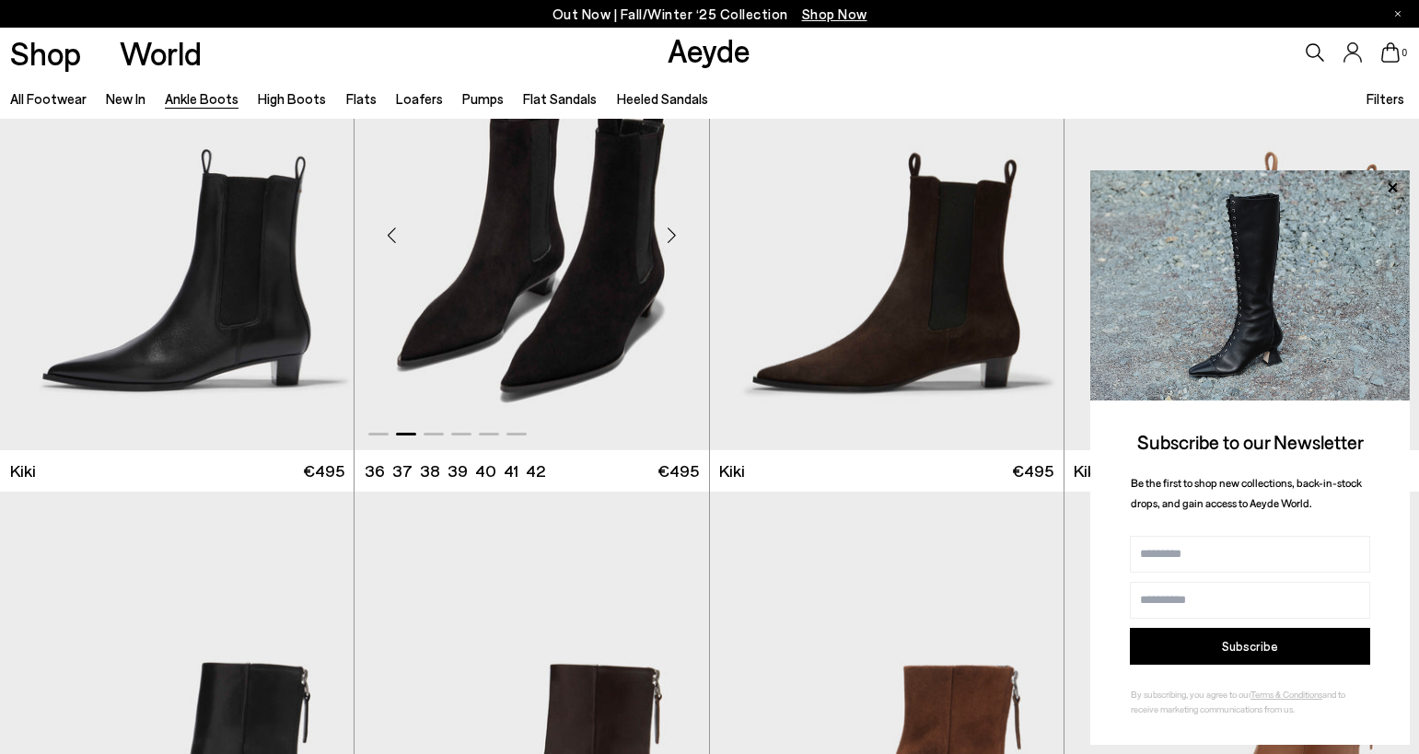
click at [665, 229] on div "Next slide" at bounding box center [671, 234] width 55 height 55
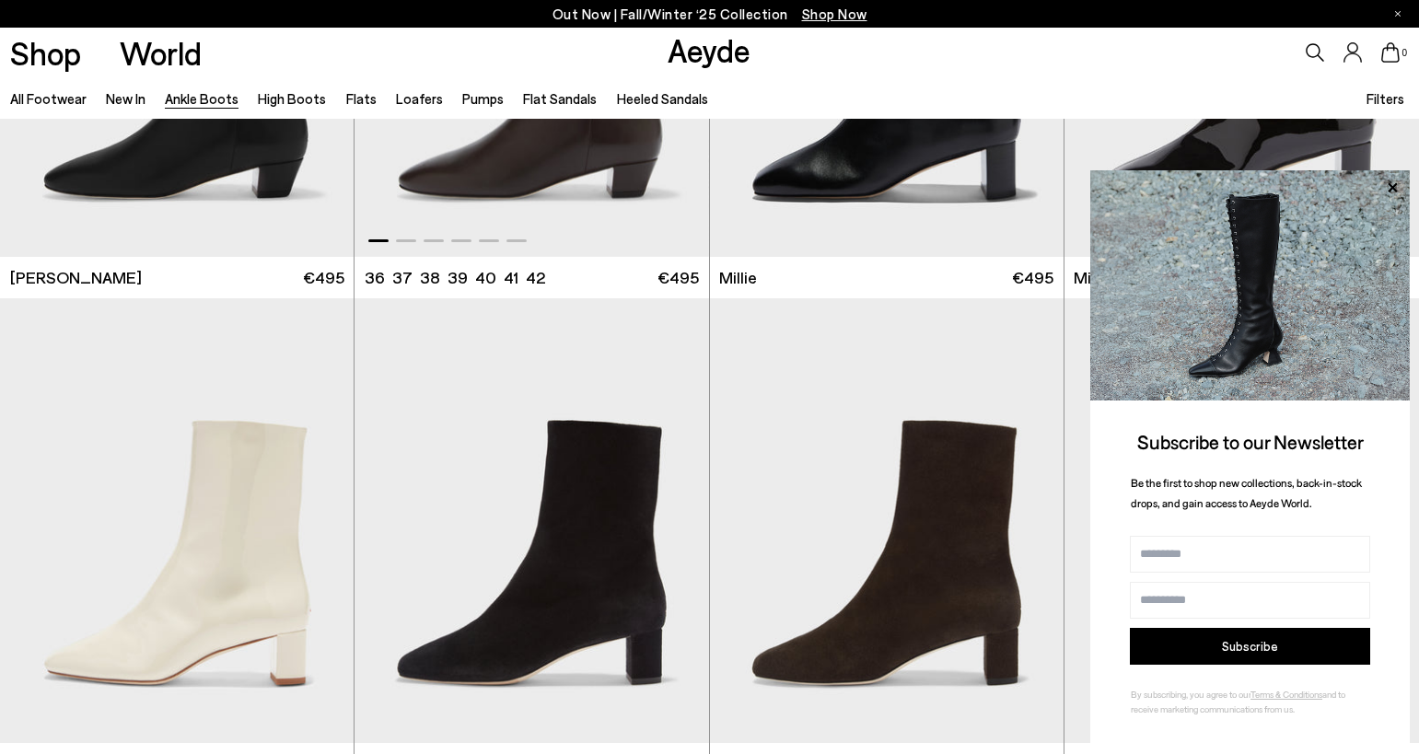
scroll to position [3835, 0]
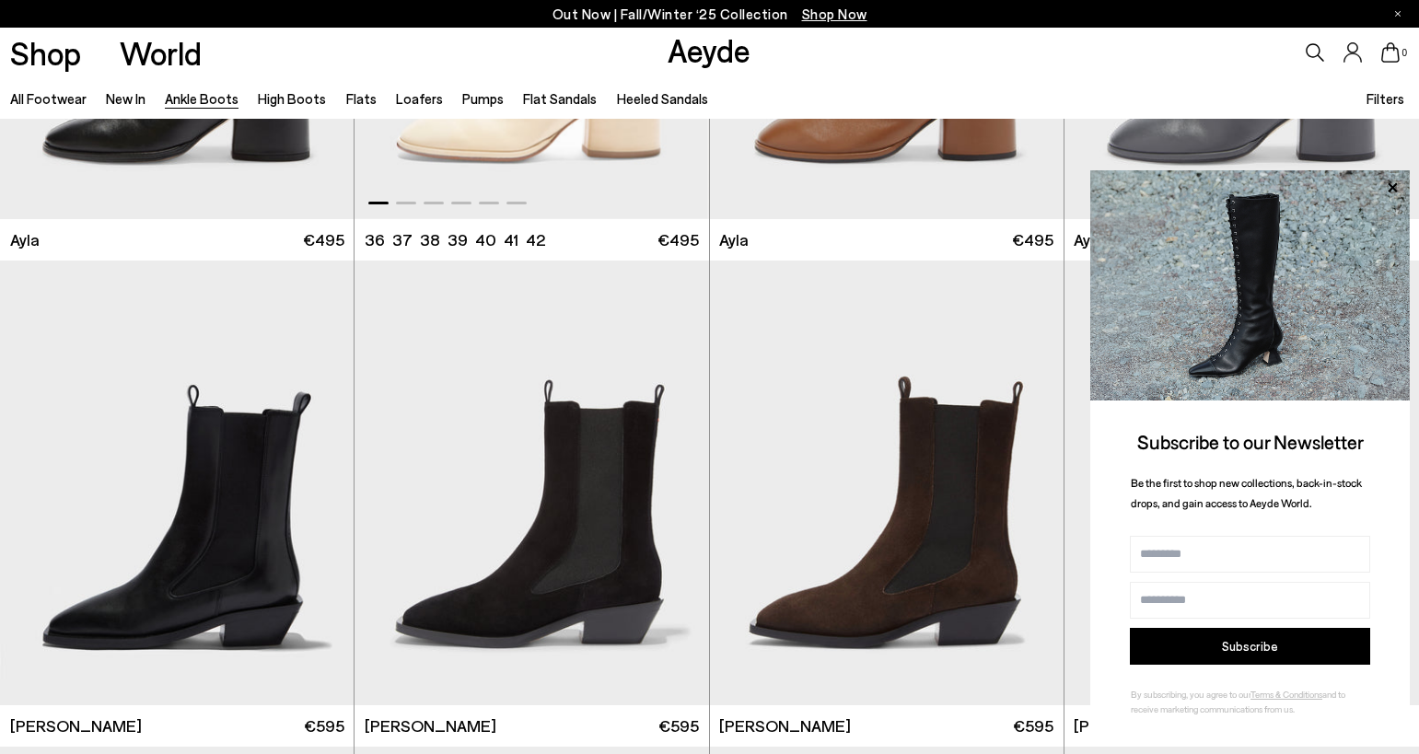
scroll to position [5700, 1]
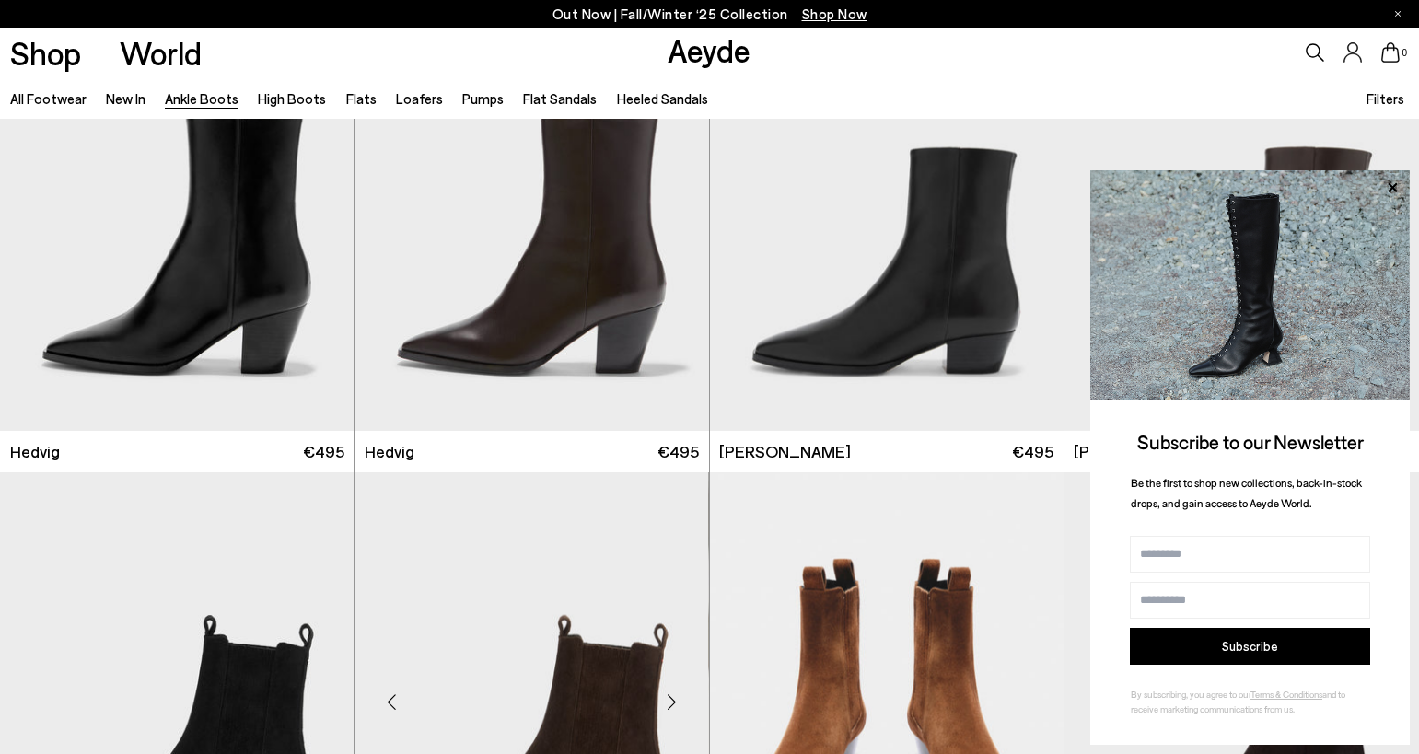
scroll to position [597, 0]
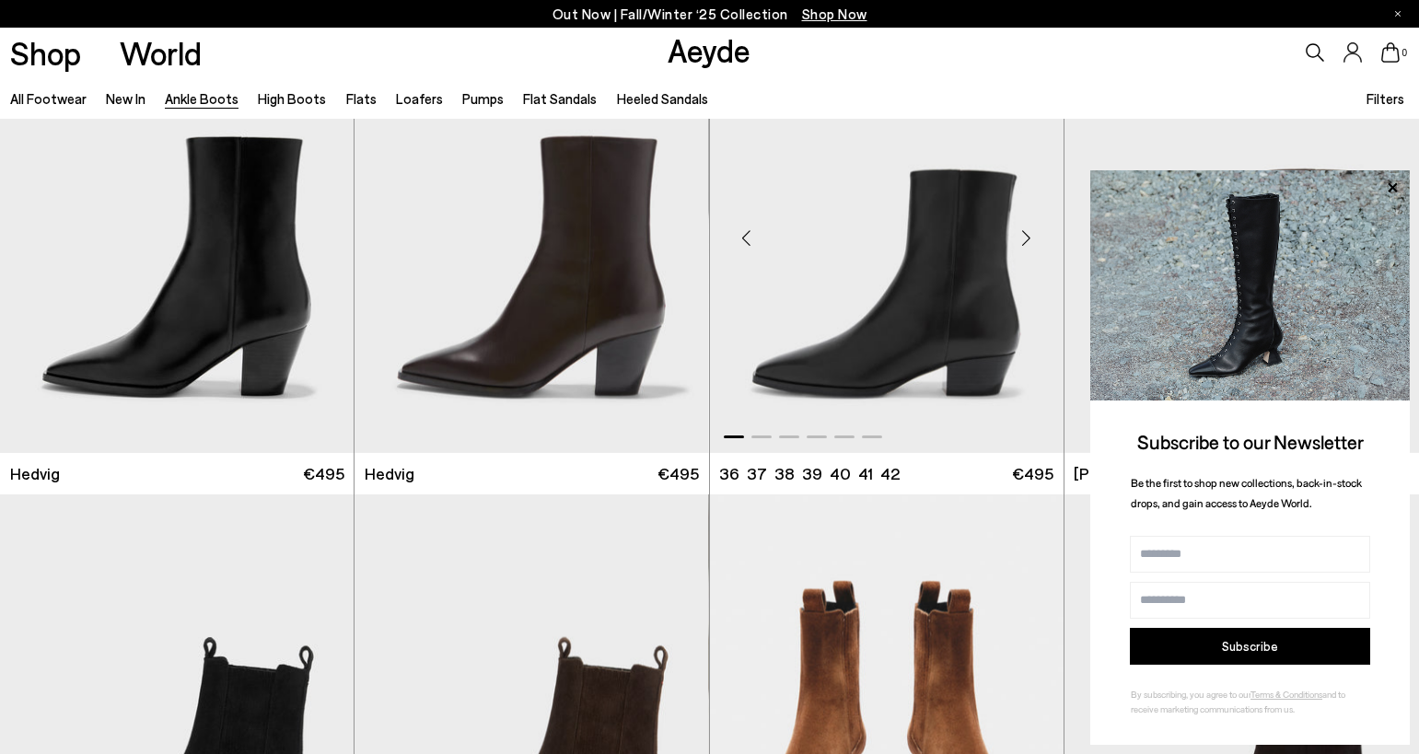
click at [1026, 238] on div "Next slide" at bounding box center [1026, 238] width 55 height 55
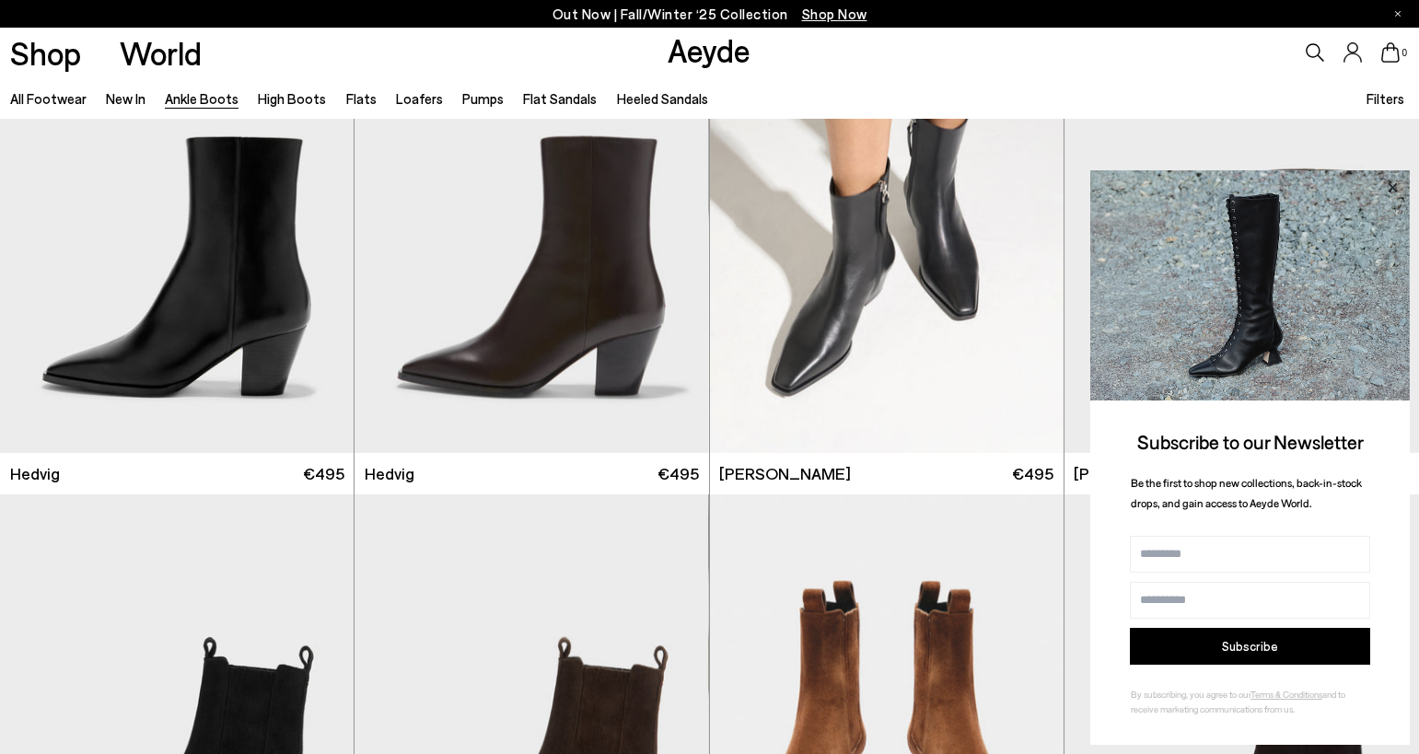
click at [1395, 184] on icon at bounding box center [1392, 188] width 24 height 24
click at [1389, 188] on icon at bounding box center [1392, 188] width 24 height 24
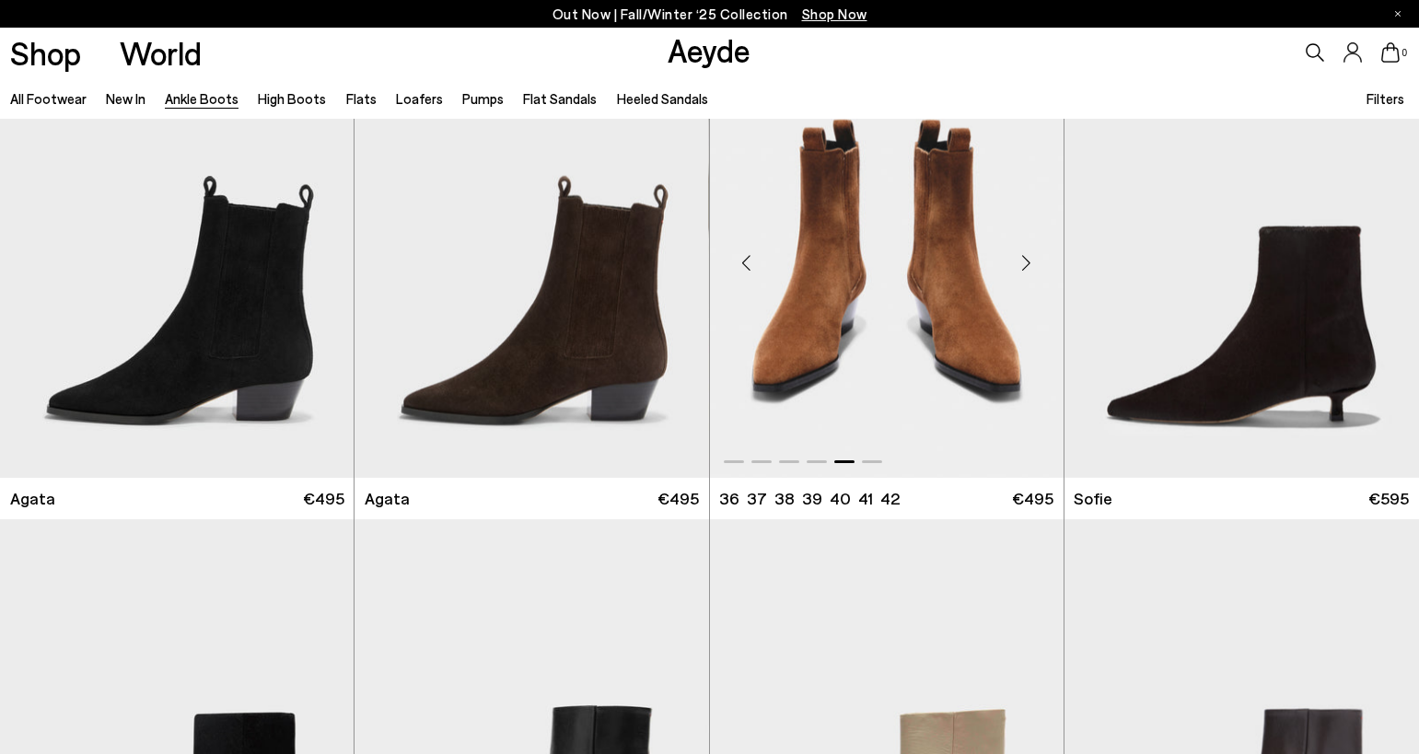
scroll to position [1057, 0]
click at [1023, 267] on div "Next slide" at bounding box center [1026, 264] width 55 height 55
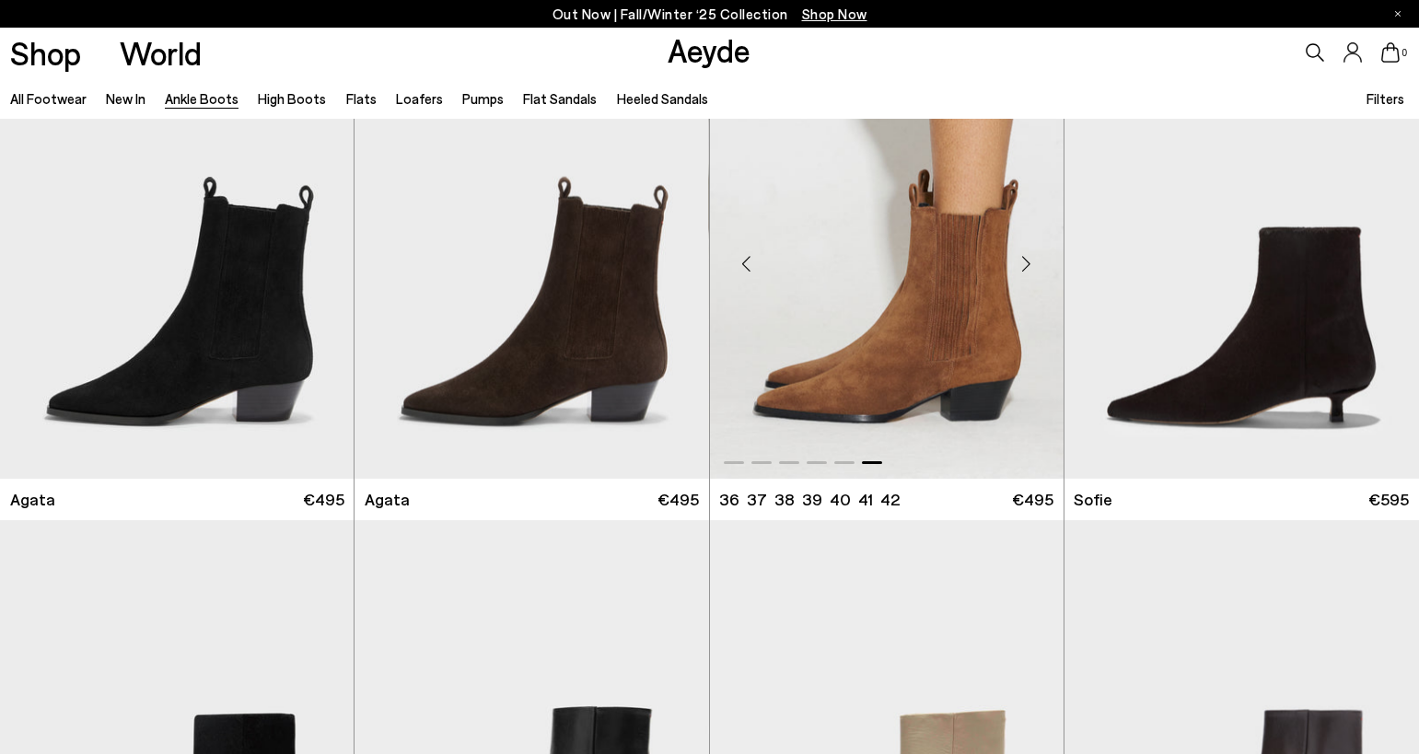
click at [1025, 259] on div "Next slide" at bounding box center [1026, 264] width 55 height 55
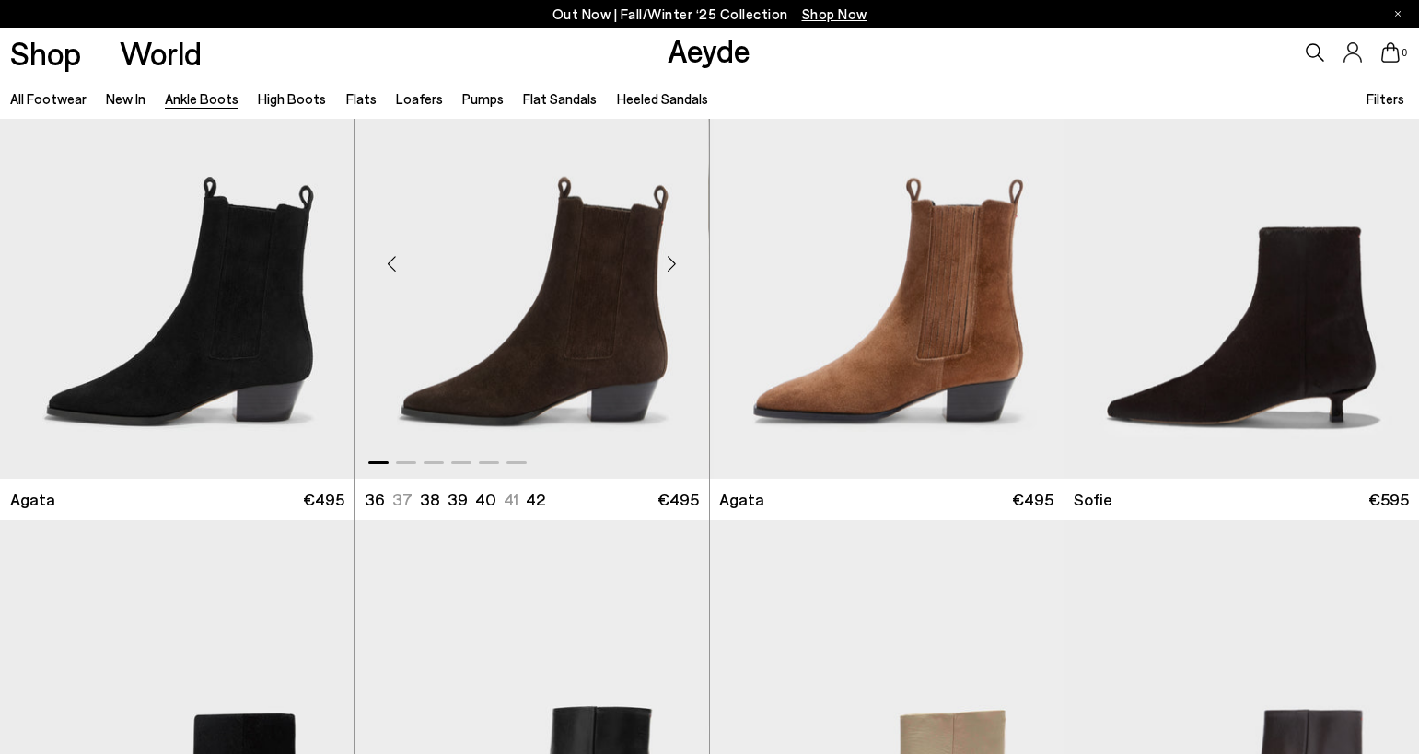
click at [638, 319] on img "1 / 6" at bounding box center [531, 256] width 354 height 445
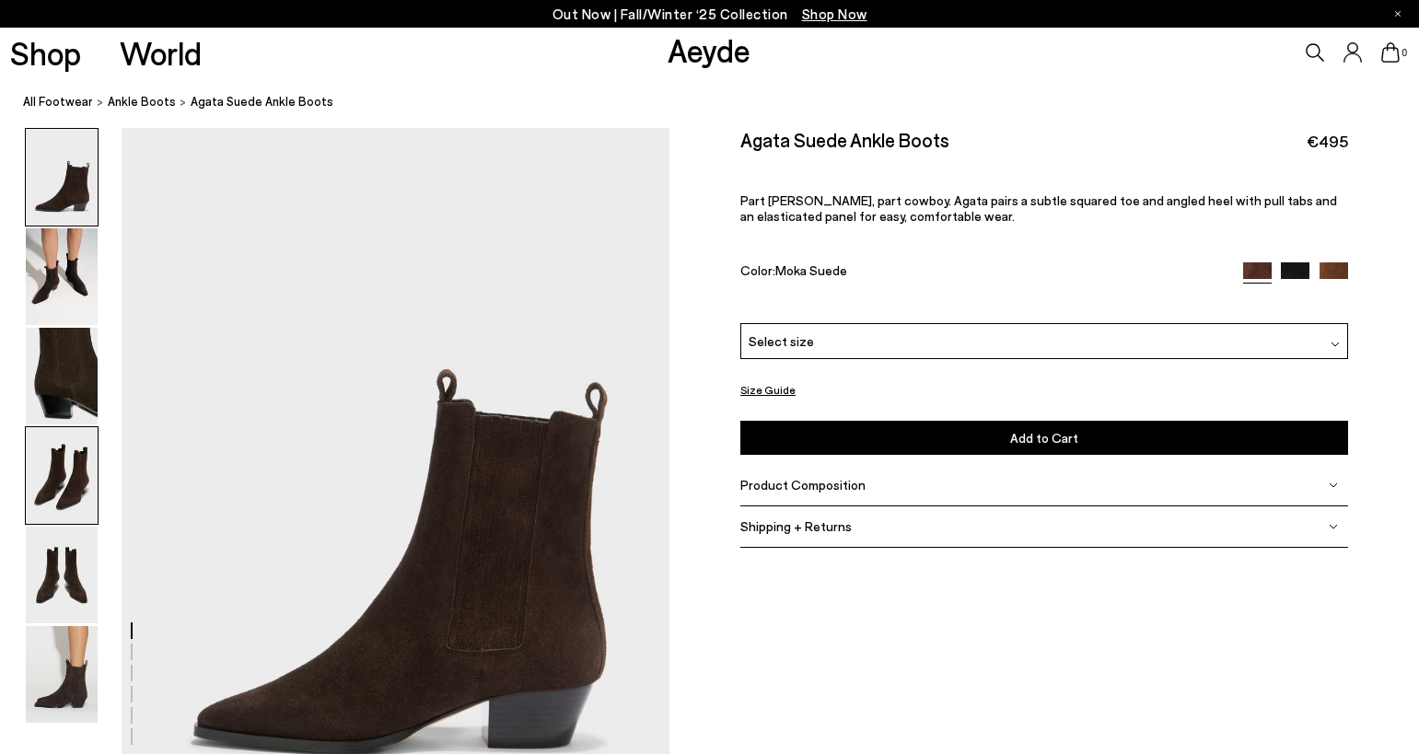
click at [35, 474] on img at bounding box center [62, 475] width 72 height 97
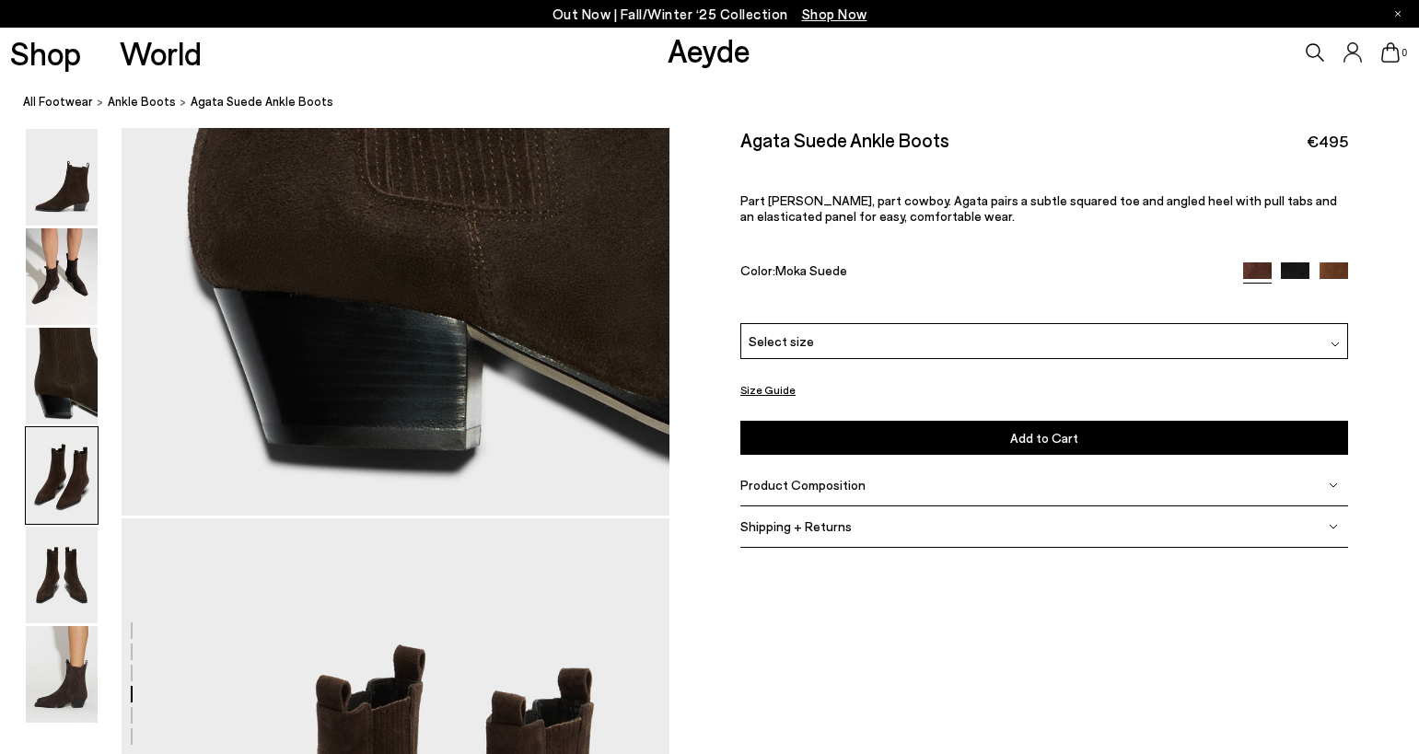
scroll to position [2199, 0]
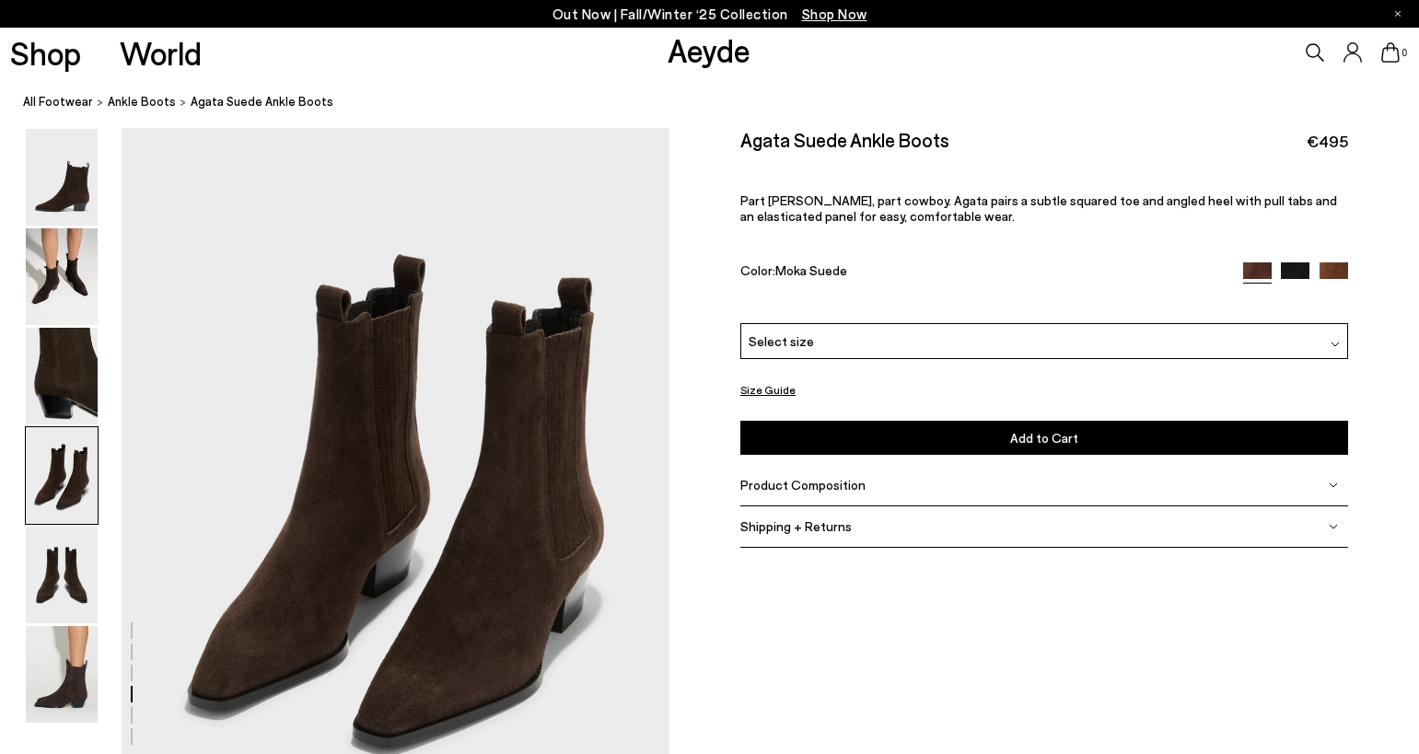
click at [867, 341] on div "Select size" at bounding box center [1044, 341] width 608 height 36
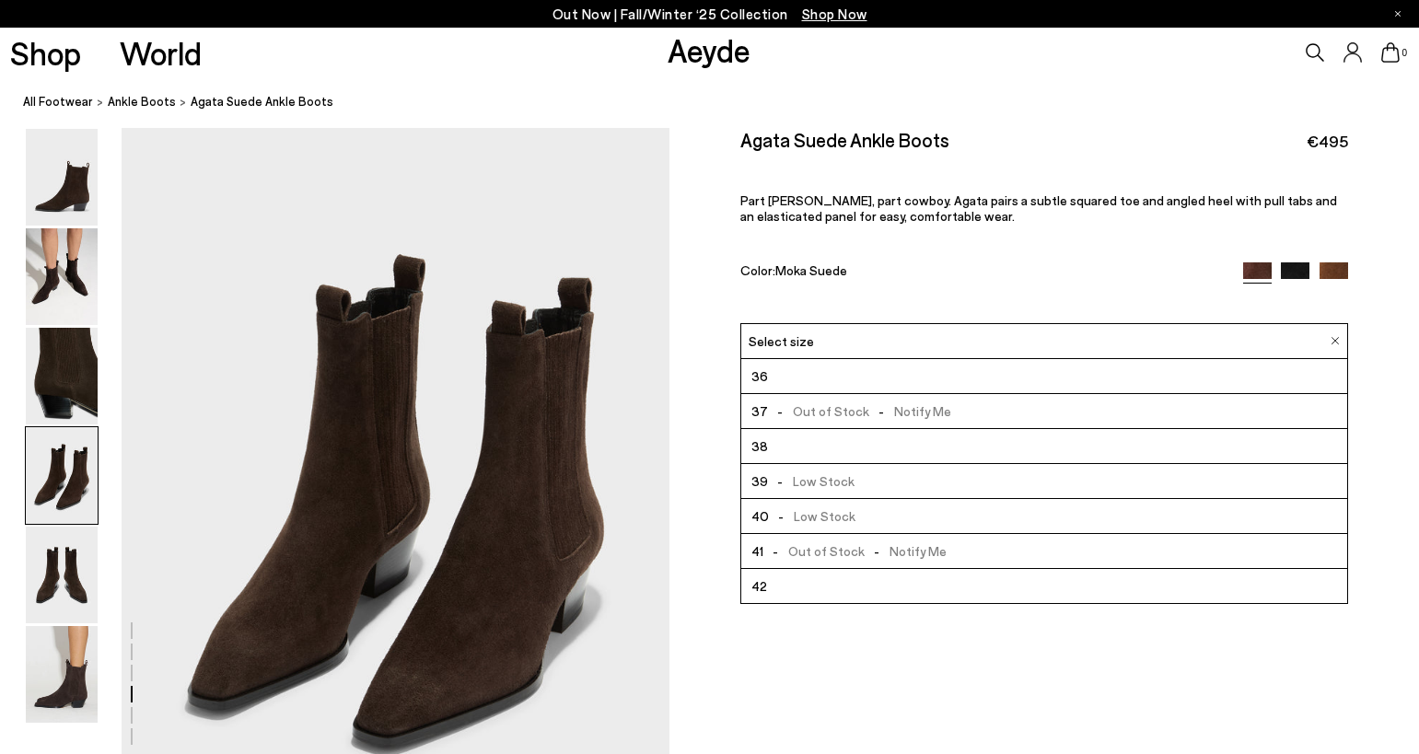
click at [810, 436] on li "38" at bounding box center [1044, 446] width 606 height 35
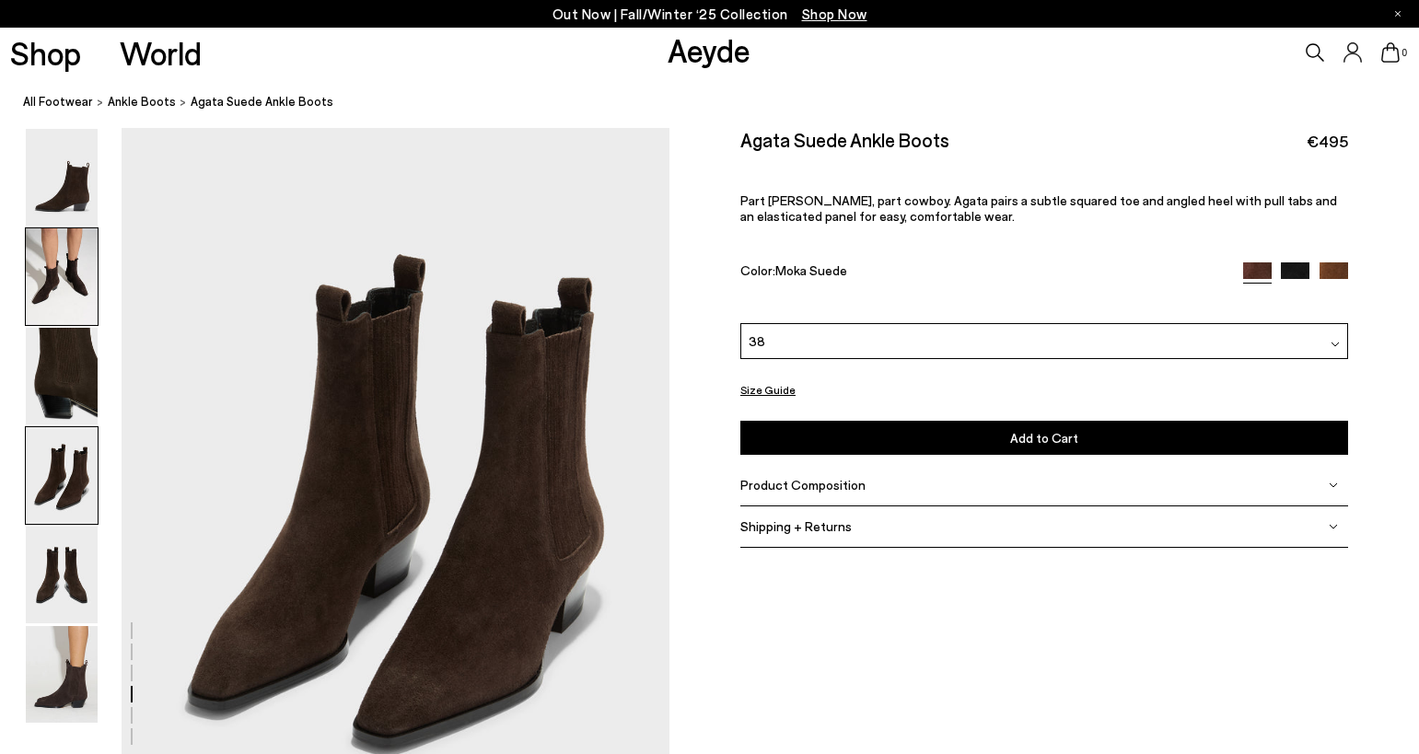
click at [82, 276] on img at bounding box center [62, 276] width 72 height 97
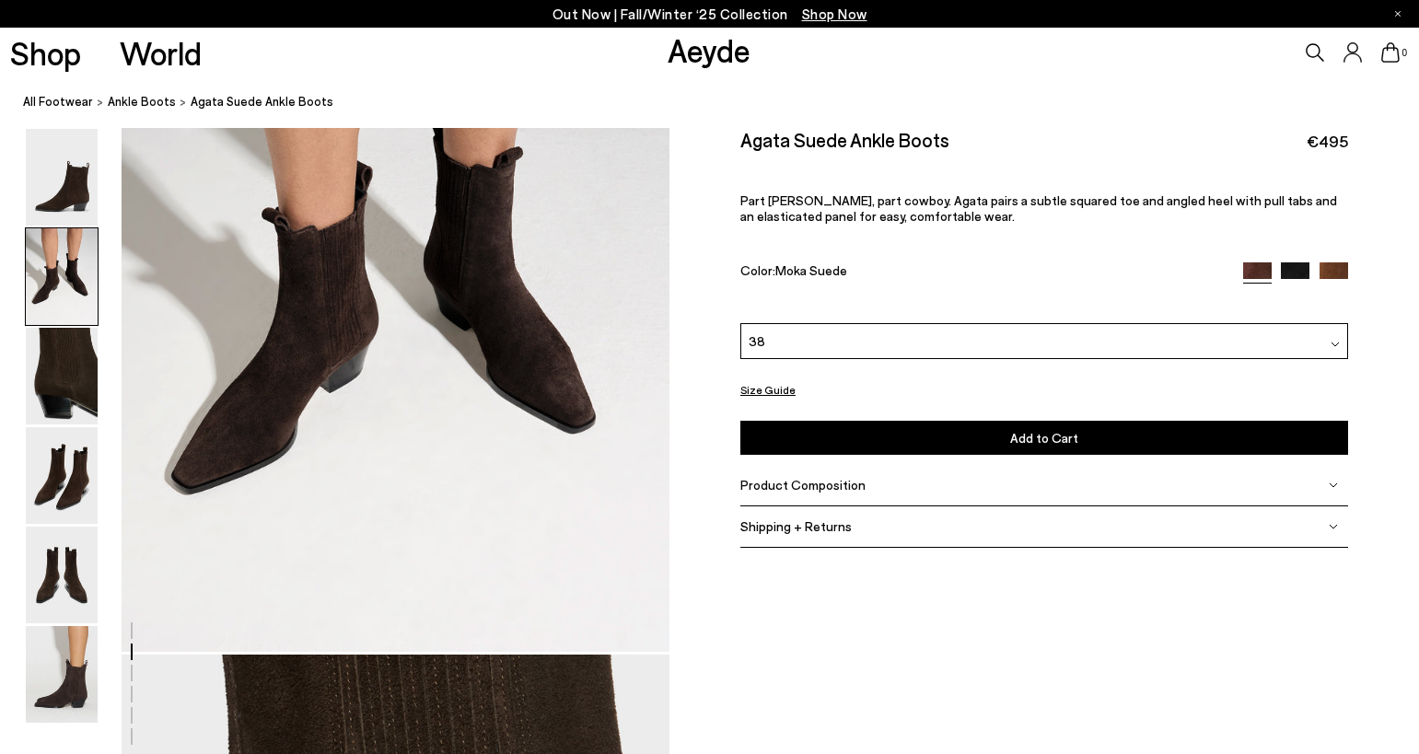
scroll to position [734, 0]
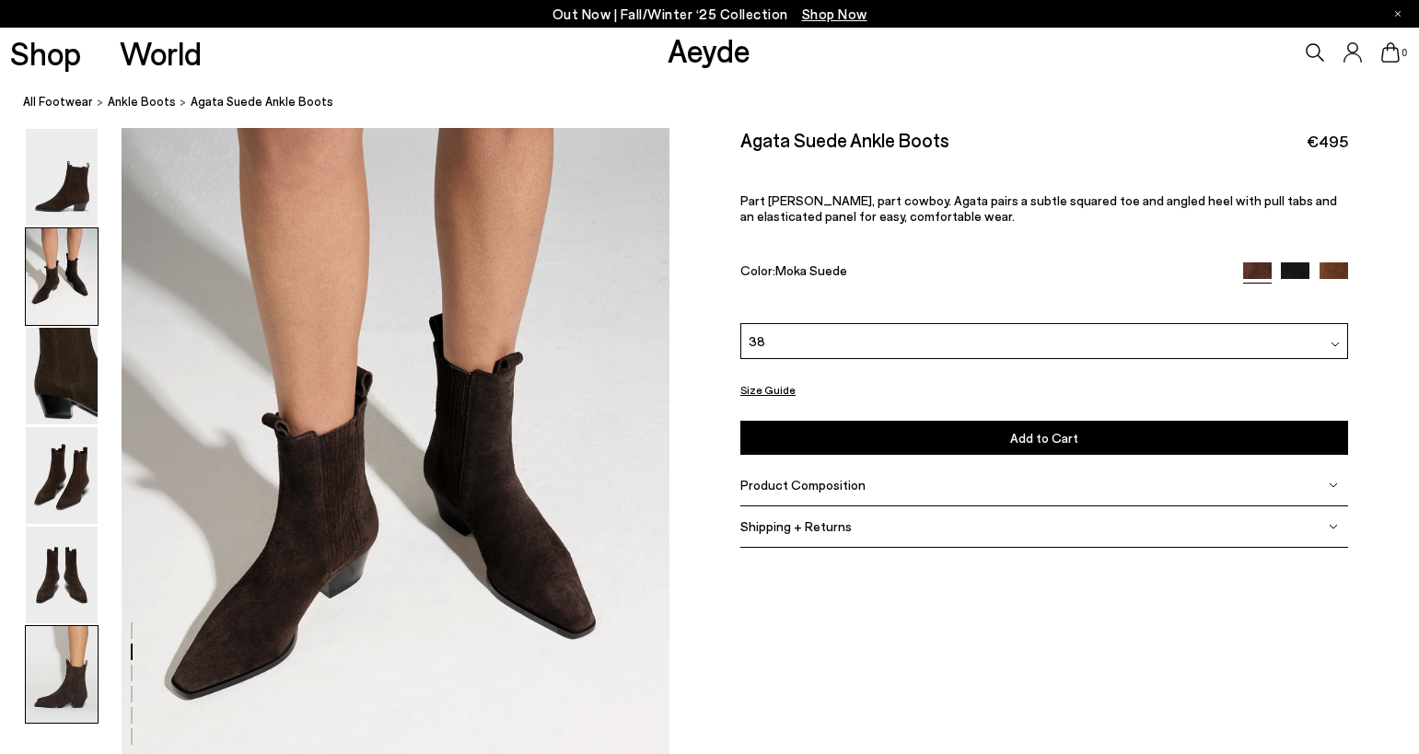
click at [80, 673] on img at bounding box center [62, 674] width 72 height 97
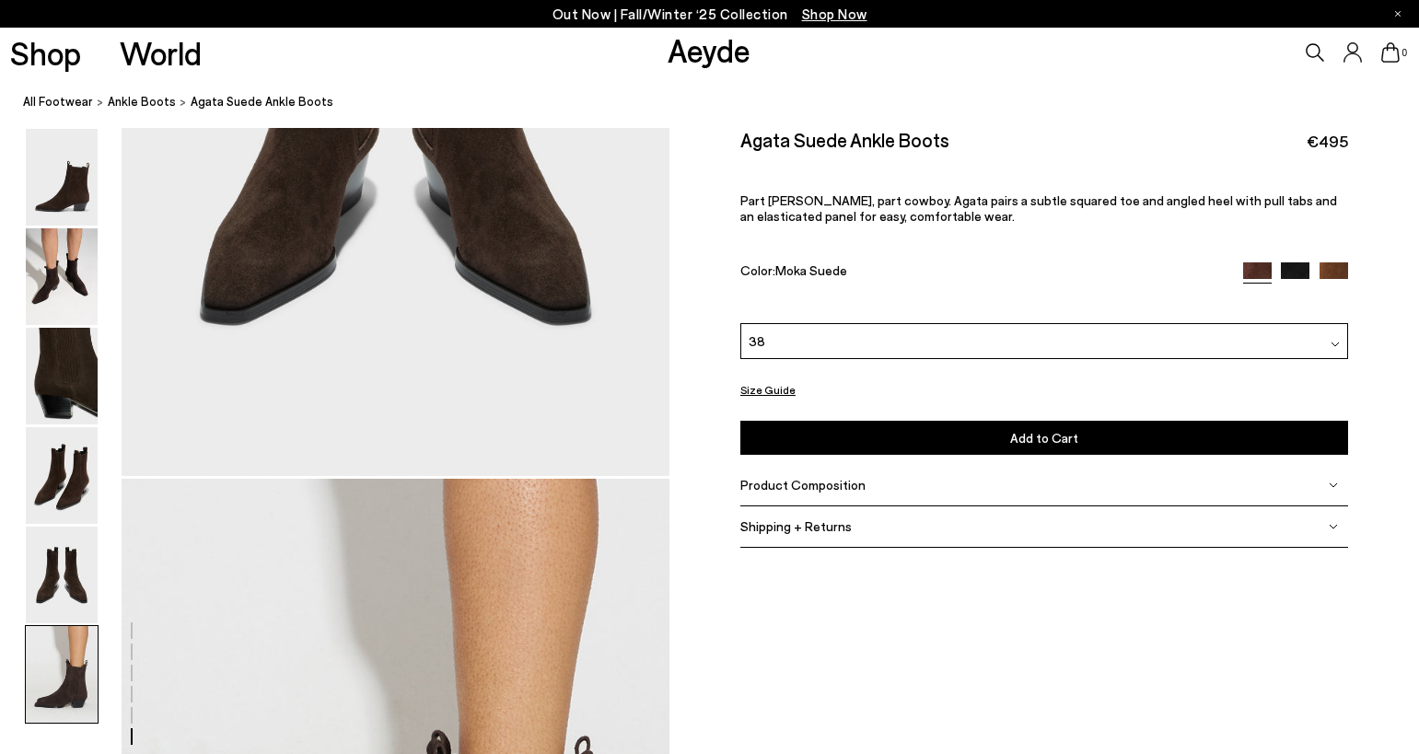
scroll to position [3792, 0]
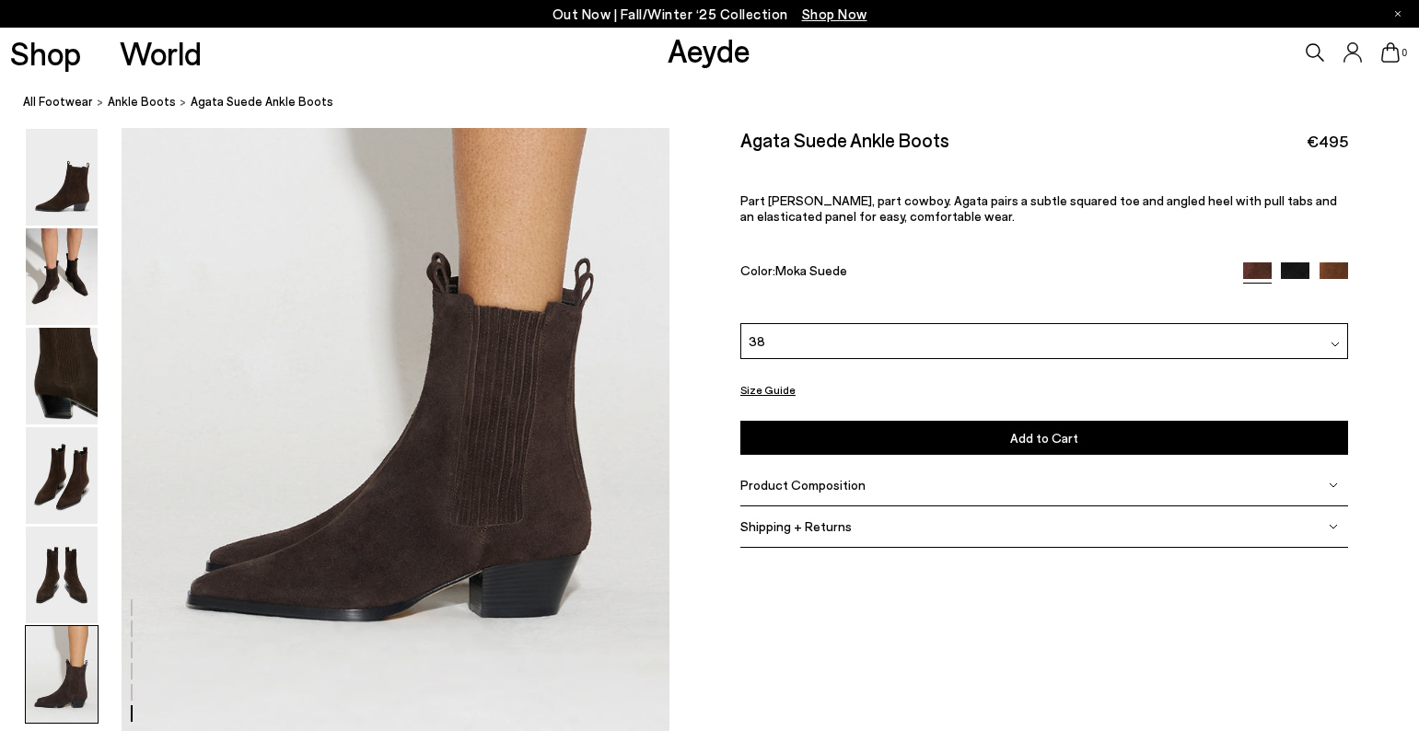
click at [777, 387] on button "Size Guide" at bounding box center [767, 389] width 55 height 23
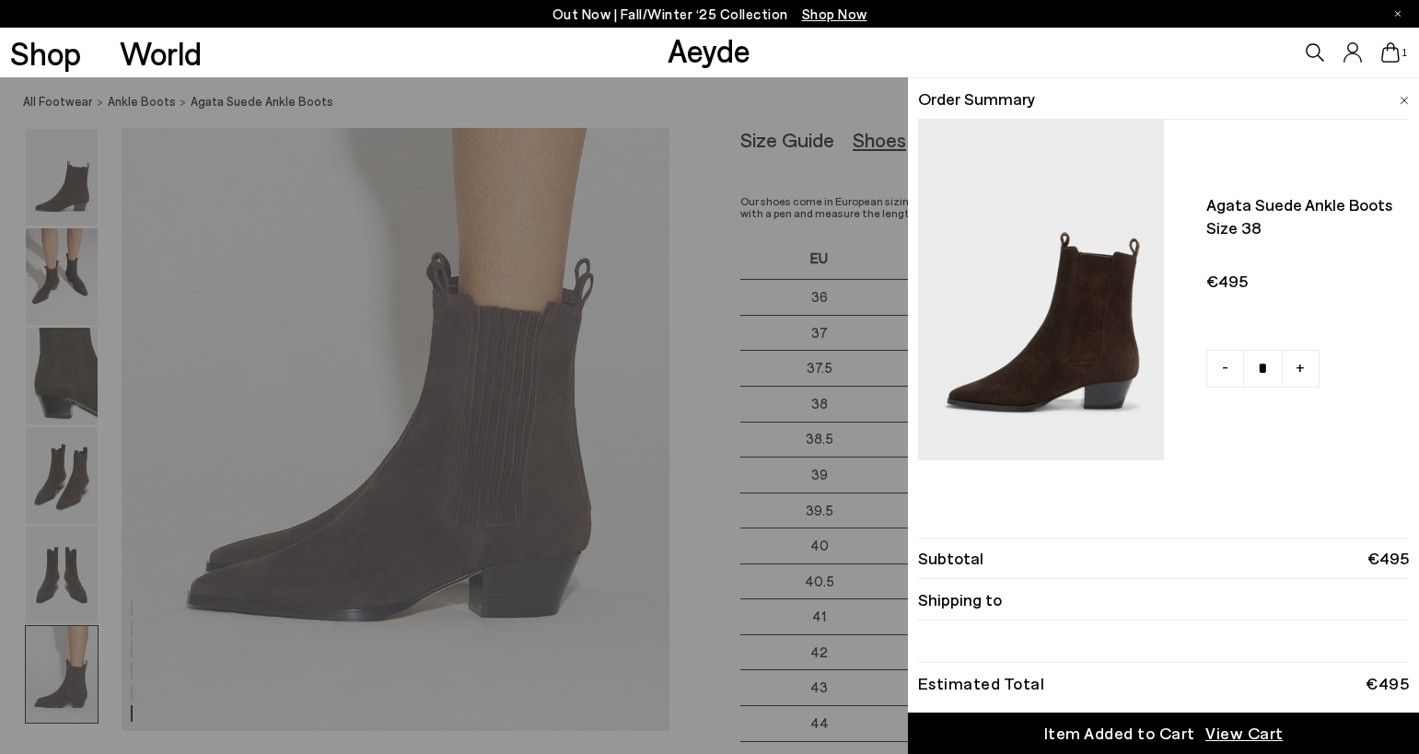
click at [1400, 99] on img at bounding box center [1403, 101] width 9 height 8
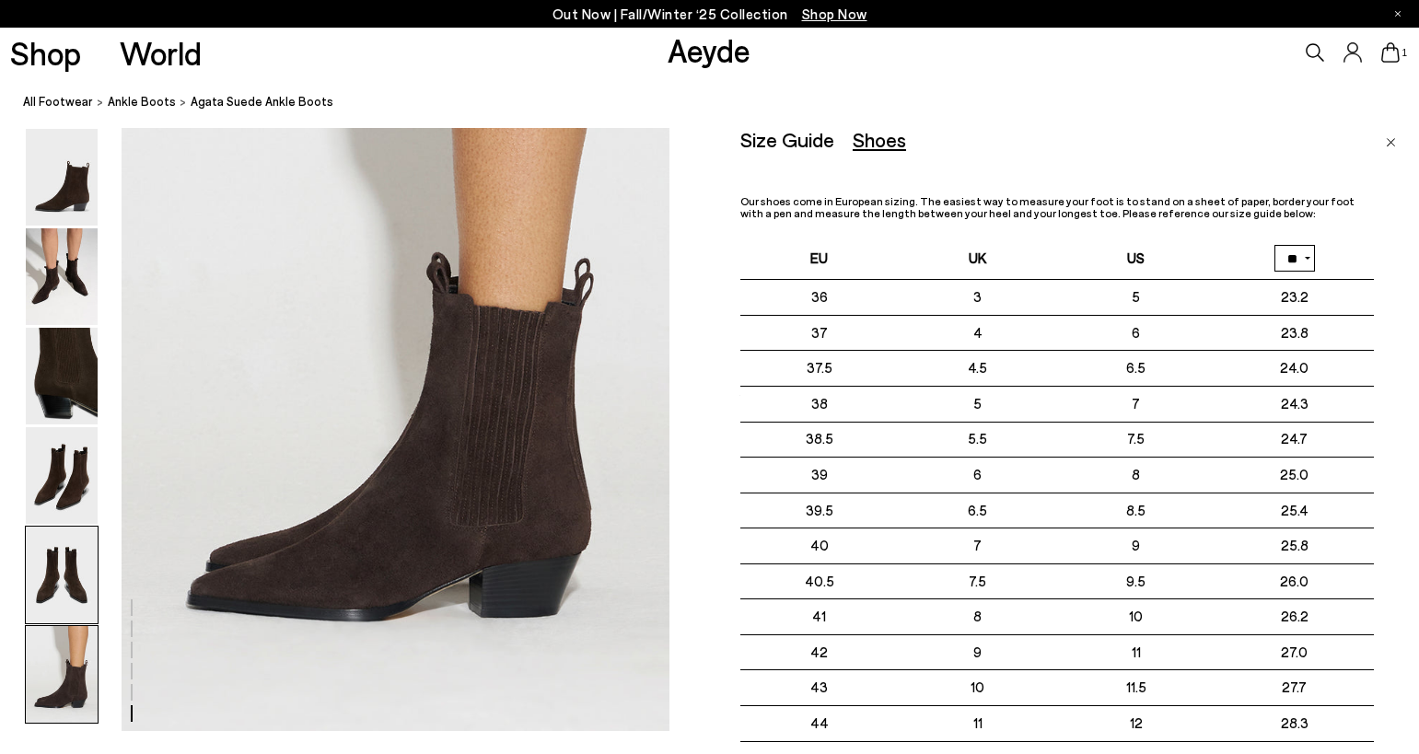
click at [72, 582] on img at bounding box center [62, 575] width 72 height 97
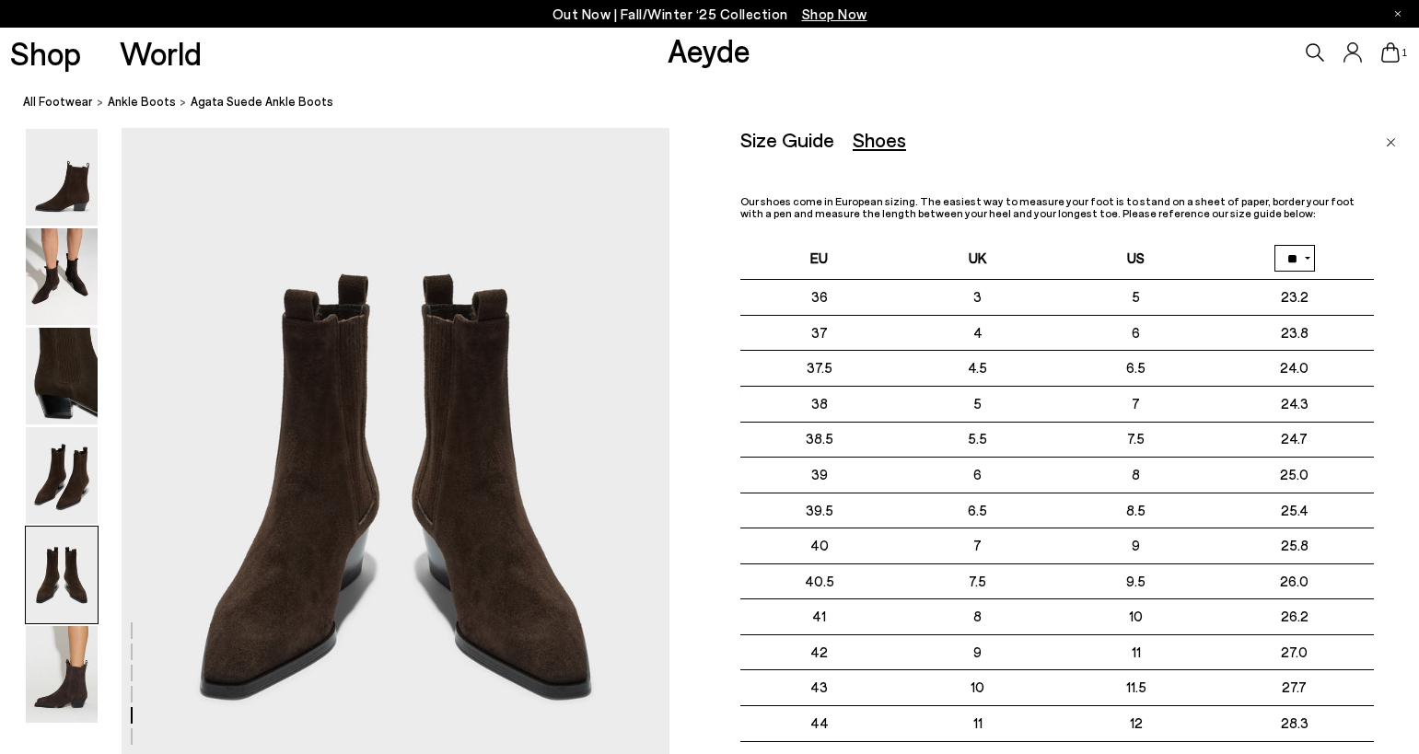
scroll to position [2933, 0]
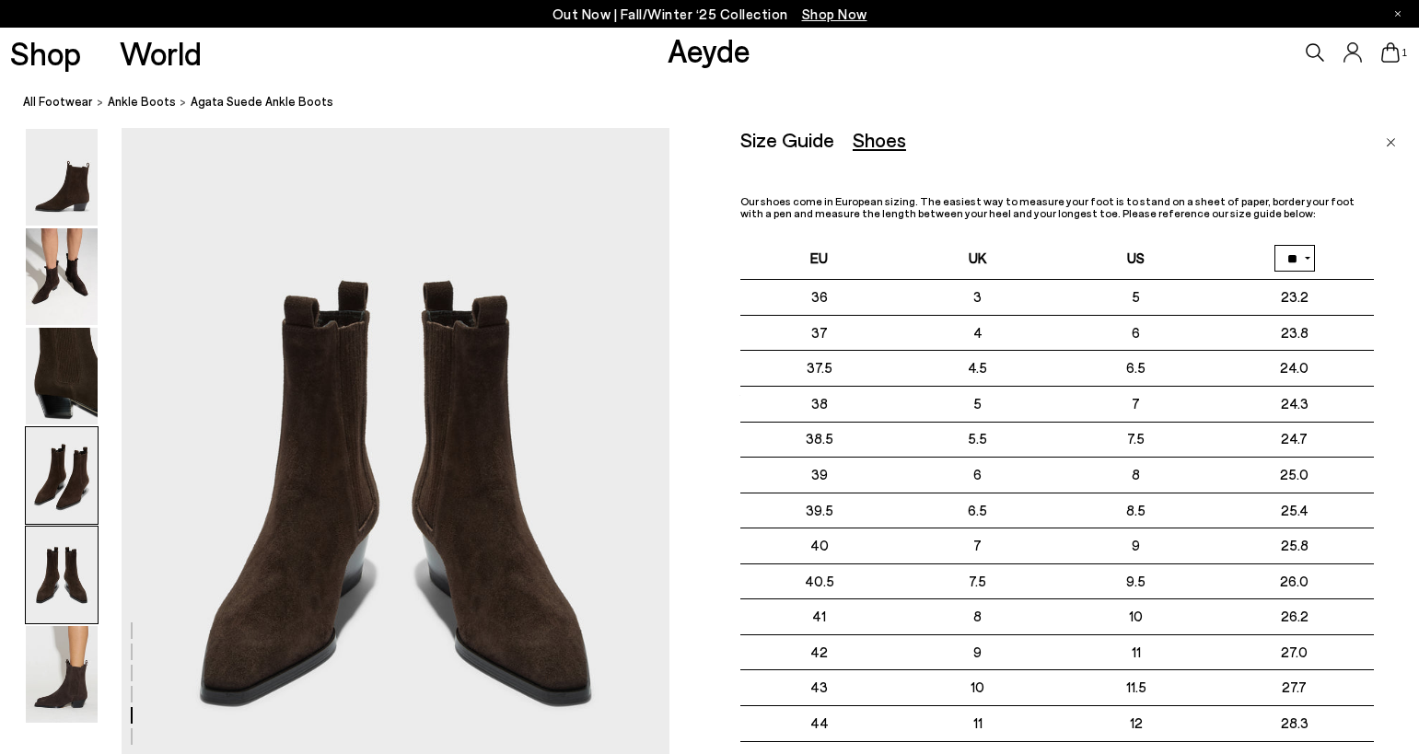
click at [65, 483] on img at bounding box center [62, 475] width 72 height 97
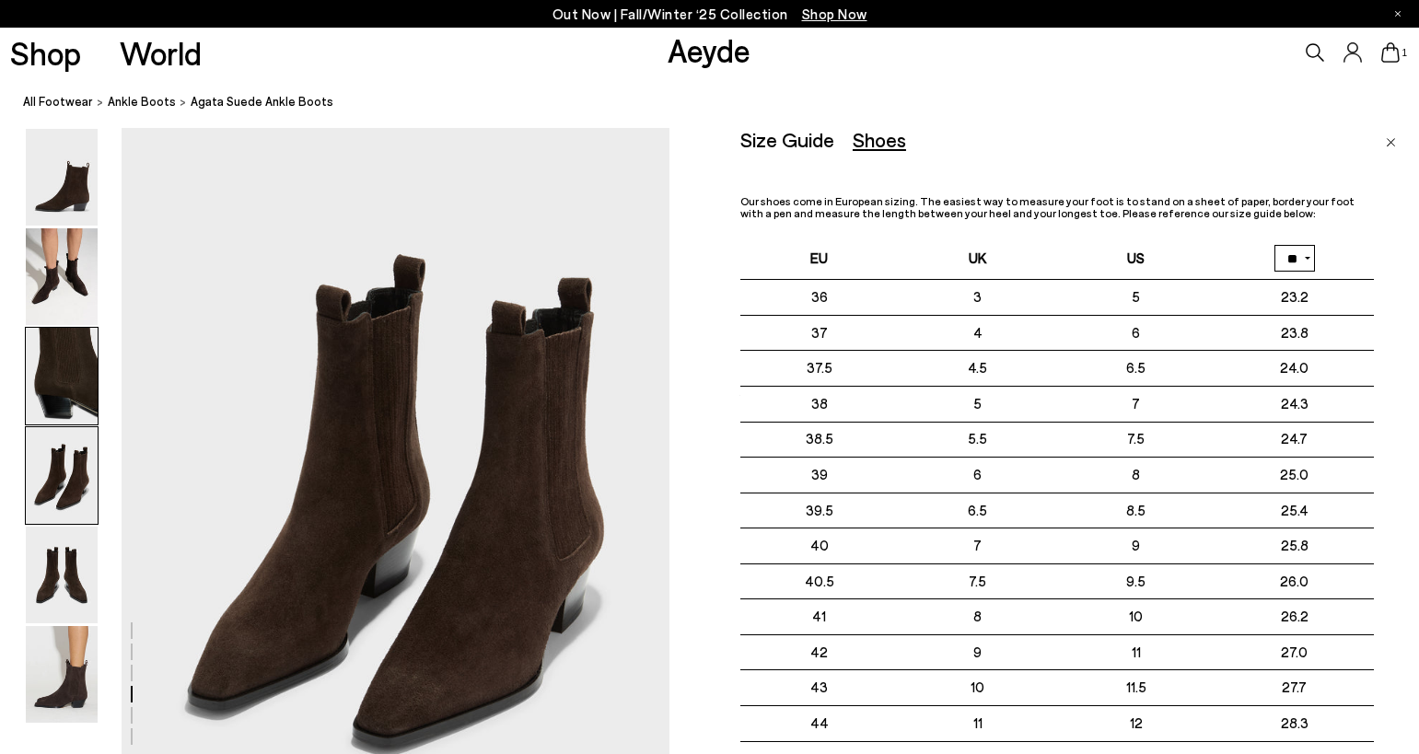
click at [52, 392] on img at bounding box center [62, 376] width 72 height 97
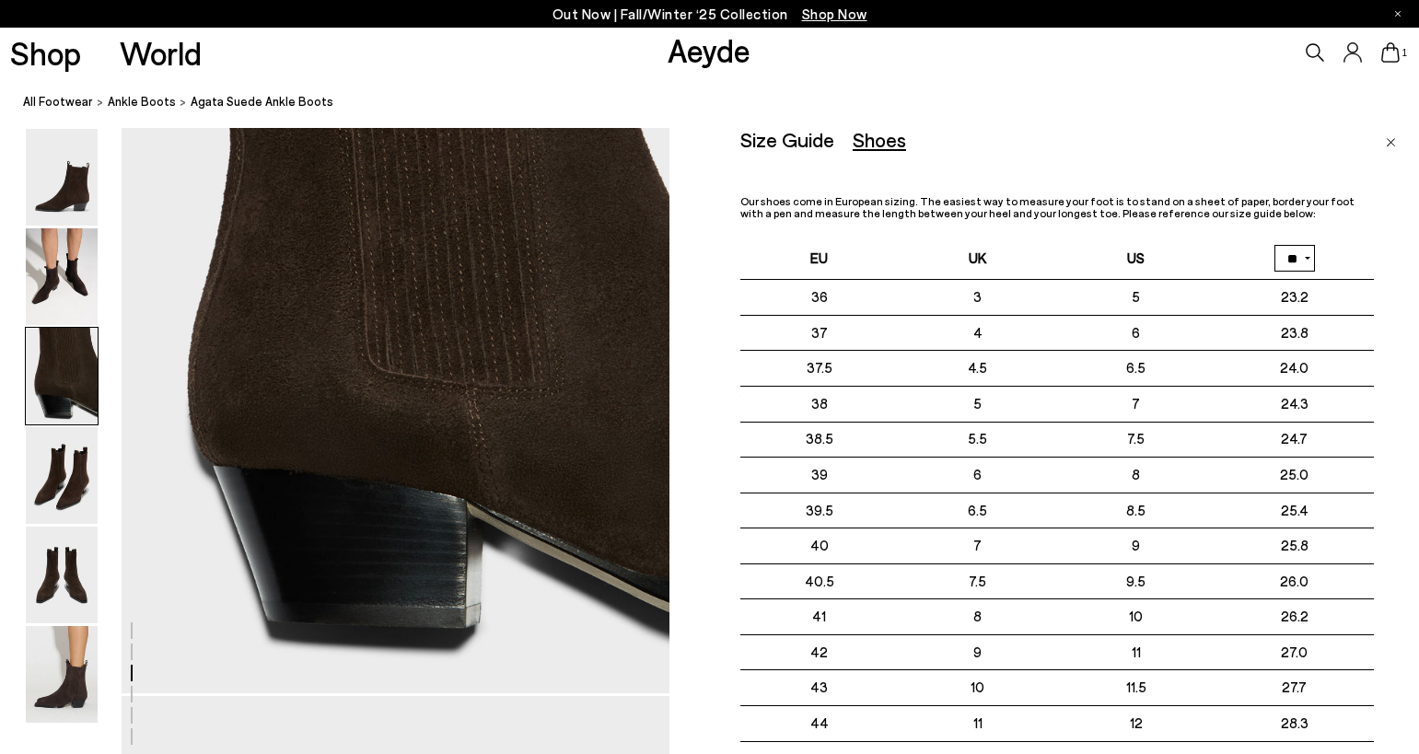
scroll to position [1467, 0]
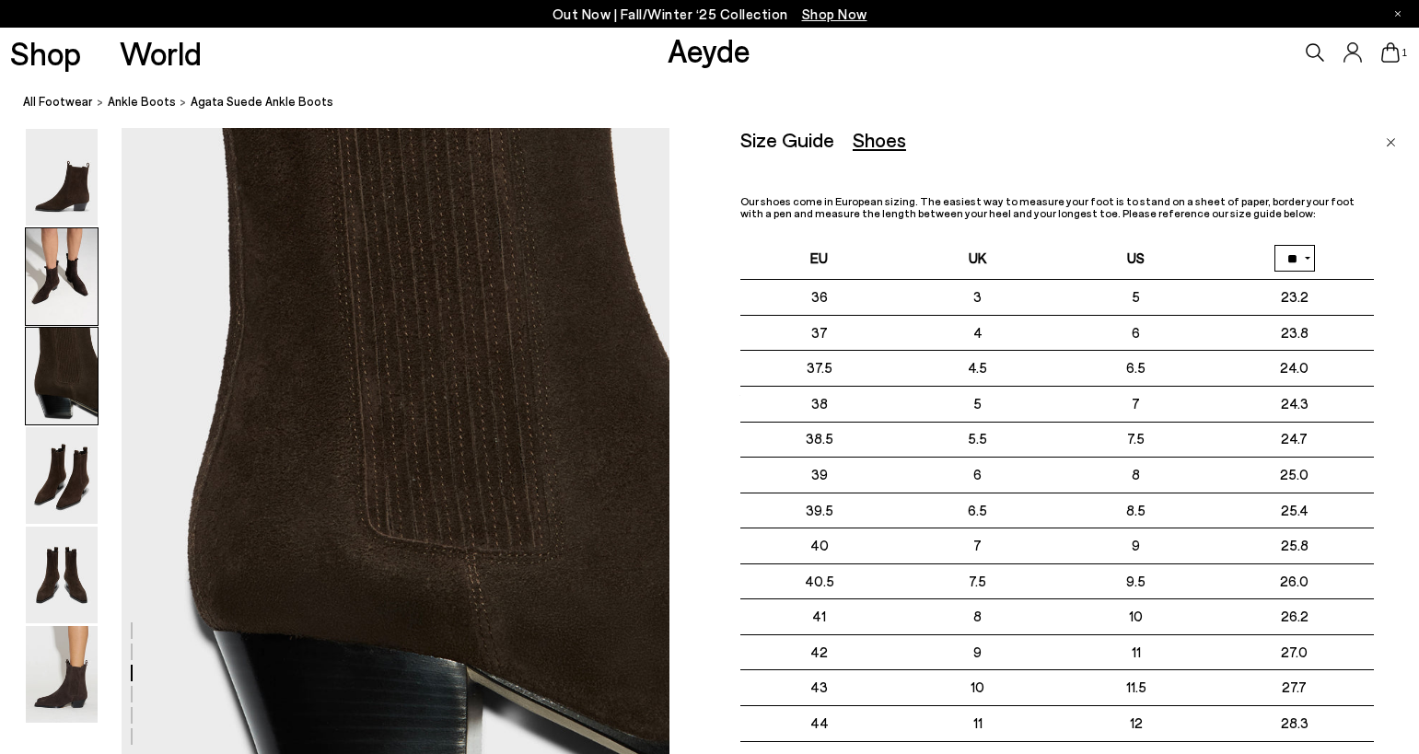
click at [43, 297] on img at bounding box center [62, 276] width 72 height 97
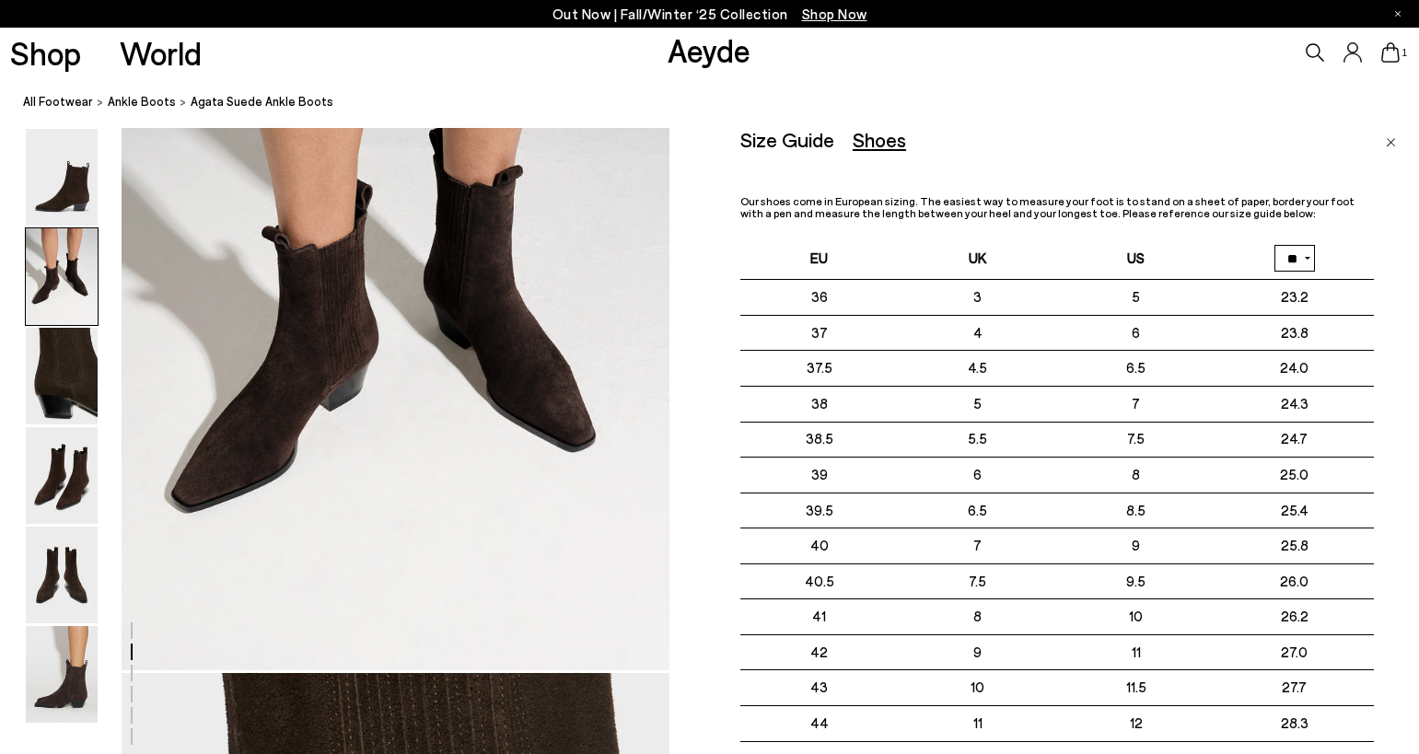
scroll to position [734, 0]
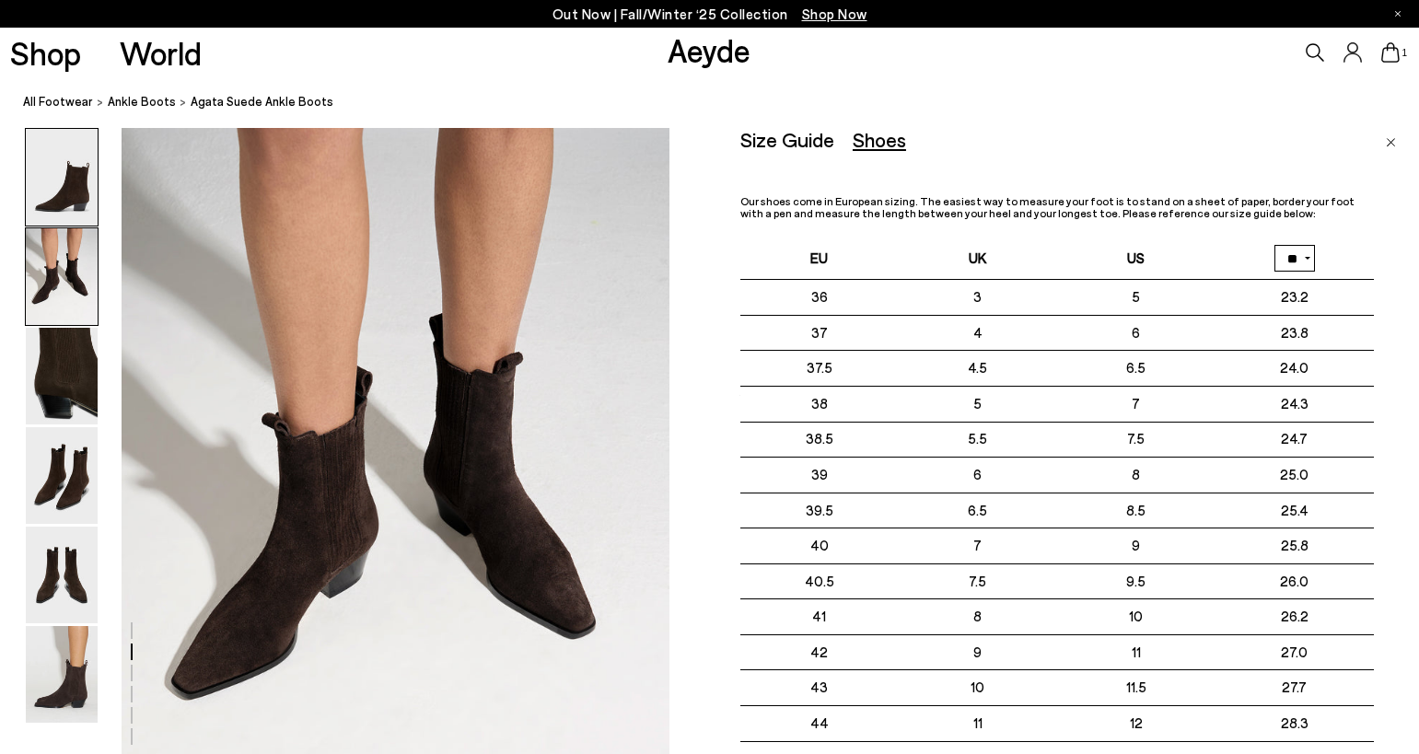
click at [74, 191] on img at bounding box center [62, 177] width 72 height 97
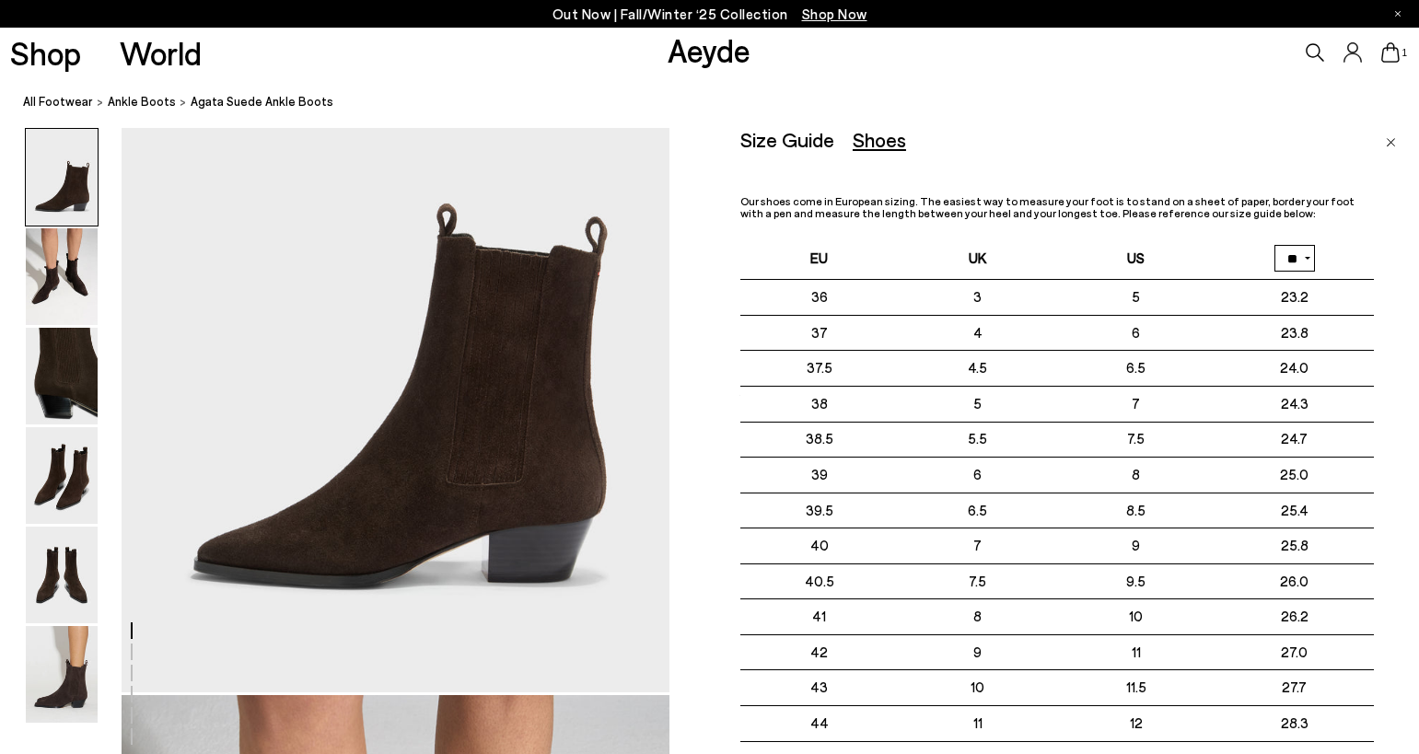
scroll to position [0, 0]
